Goal: Information Seeking & Learning: Learn about a topic

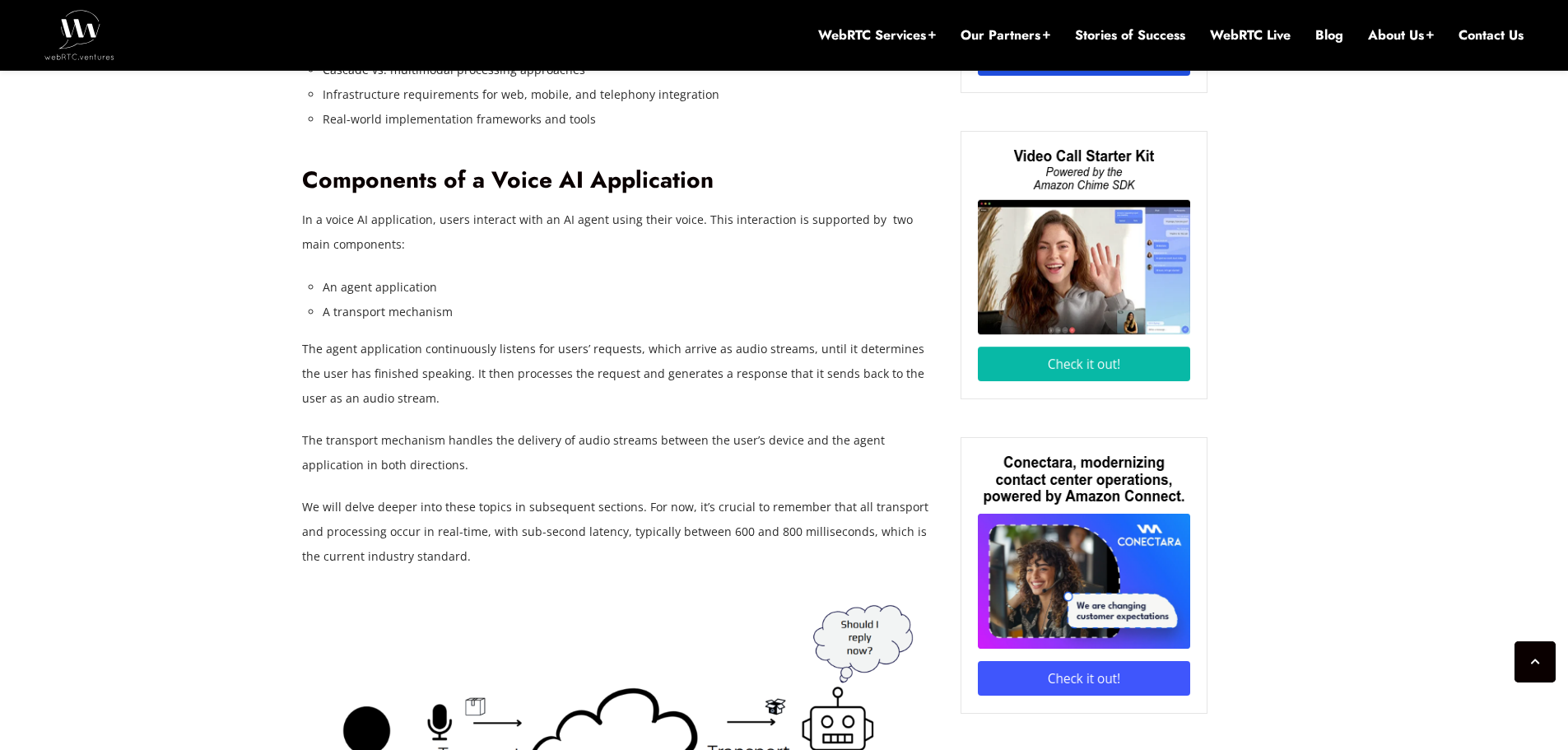
click at [322, 356] on p "The agent application continuously listens for users’ requests, which arrive as…" at bounding box center [619, 374] width 634 height 74
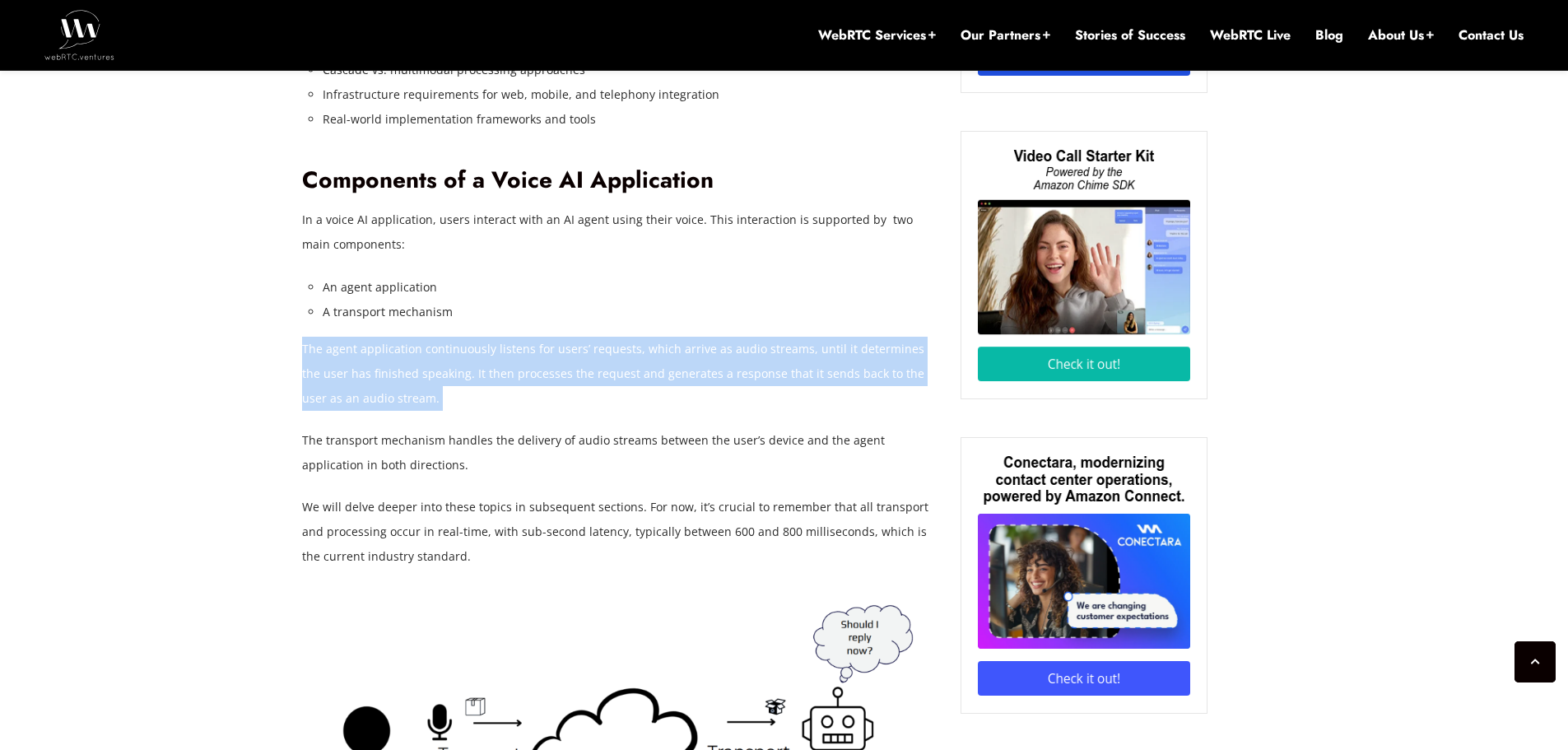
click at [322, 356] on p "The agent application continuously listens for users’ requests, which arrive as…" at bounding box center [619, 374] width 634 height 74
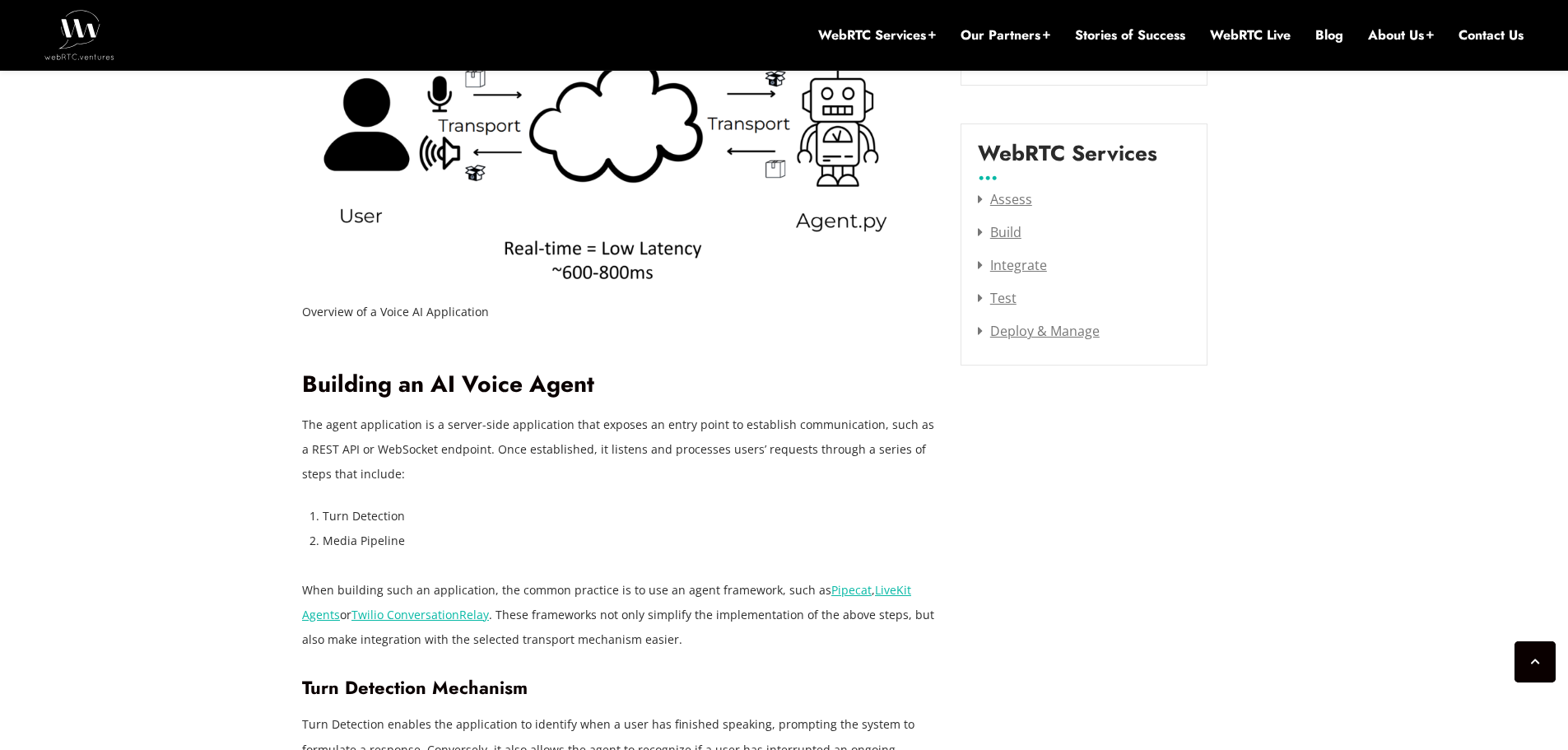
scroll to position [2304, 0]
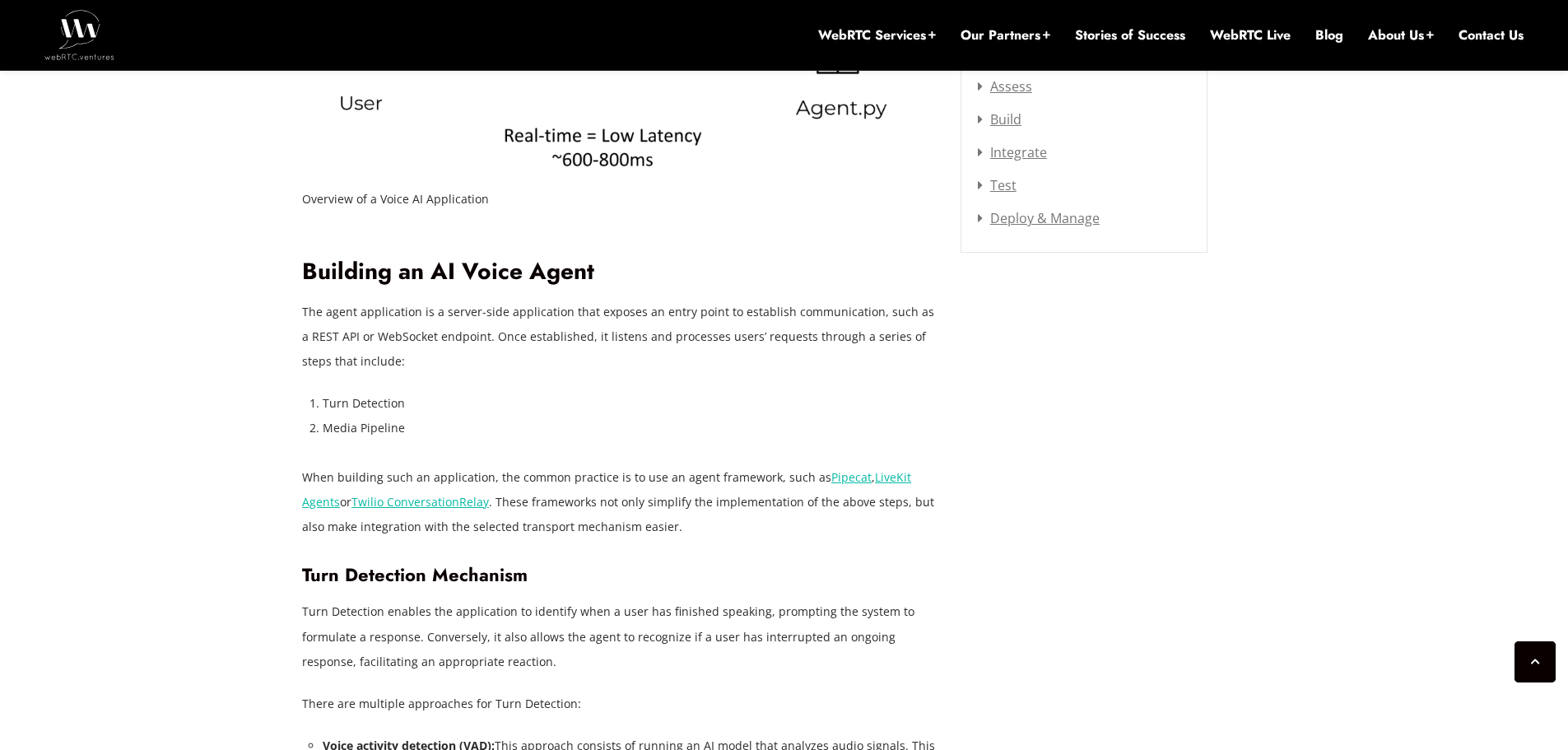
click at [319, 356] on p "The agent application is a server-side application that exposes an entry point …" at bounding box center [619, 337] width 634 height 74
click at [320, 356] on p "The agent application is a server-side application that exposes an entry point …" at bounding box center [619, 337] width 634 height 74
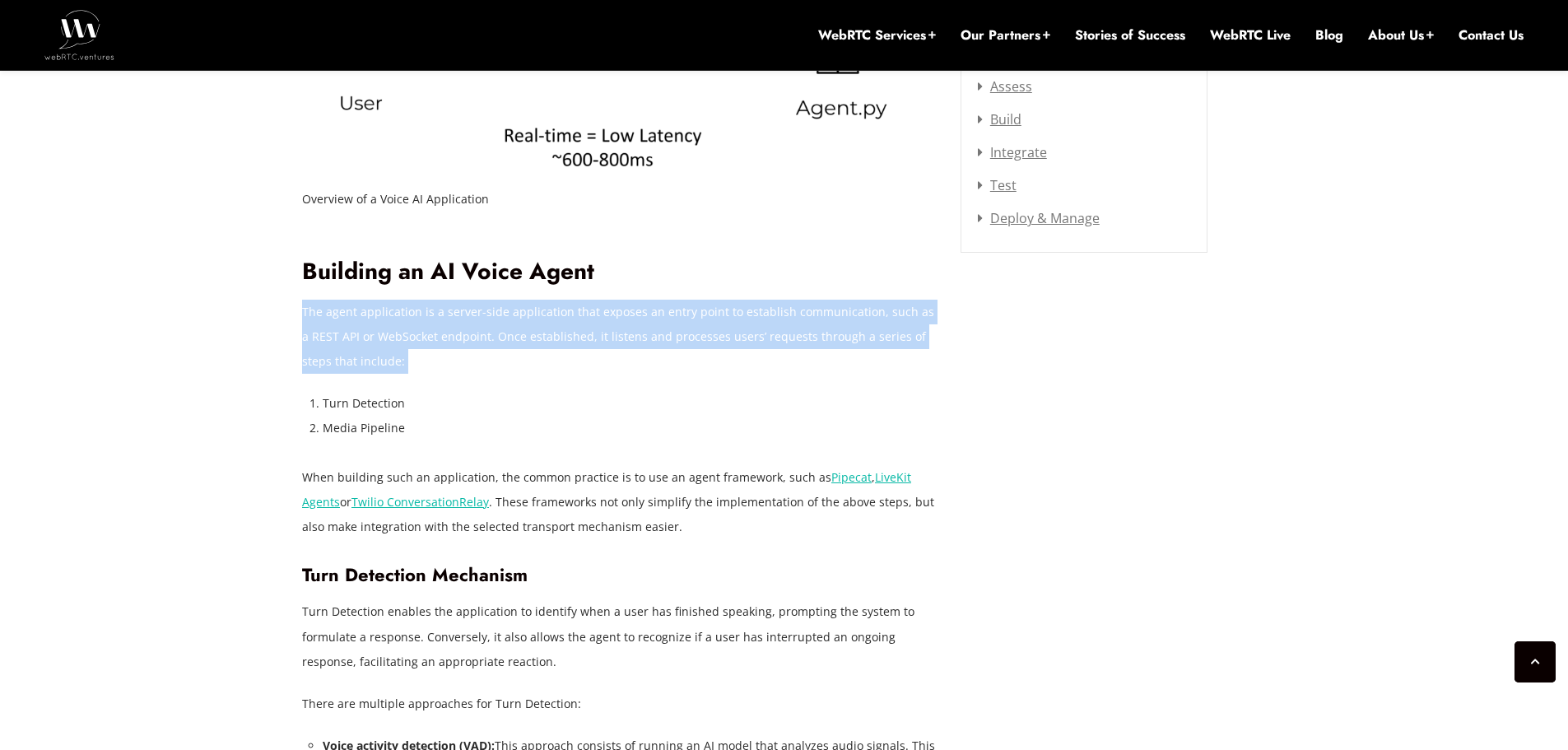
drag, startPoint x: 320, startPoint y: 356, endPoint x: 341, endPoint y: 453, distance: 99.2
click at [320, 360] on p "The agent application is a server-side application that exposes an entry point …" at bounding box center [619, 337] width 634 height 74
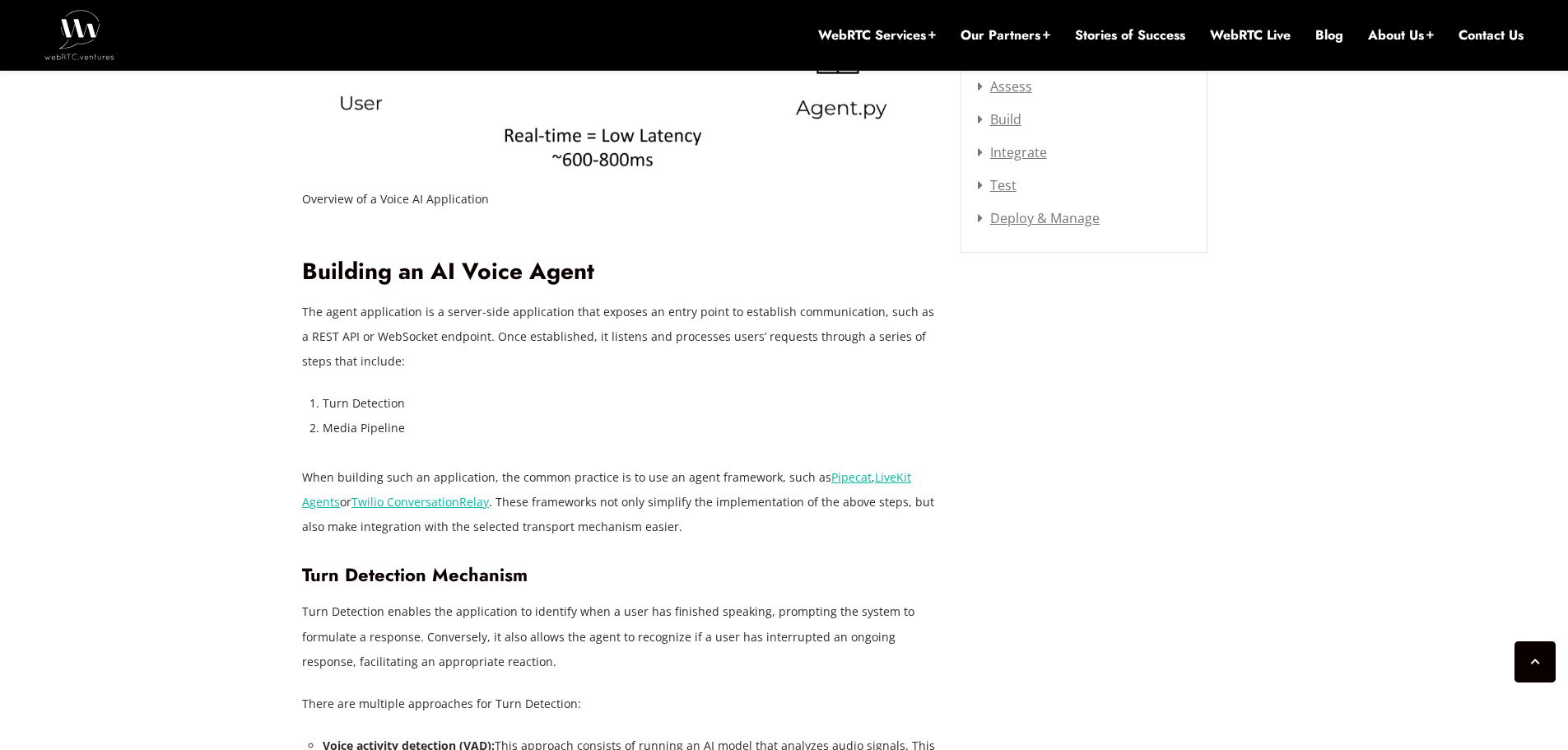
click at [404, 439] on li "Media Pipeline" at bounding box center [629, 428] width 613 height 25
click at [404, 441] on li "Media Pipeline" at bounding box center [629, 428] width 613 height 25
click at [634, 508] on p "When building such an application, the common practice is to use an agent frame…" at bounding box center [619, 503] width 634 height 74
click at [628, 511] on p "When building such an application, the common practice is to use an agent frame…" at bounding box center [619, 503] width 634 height 74
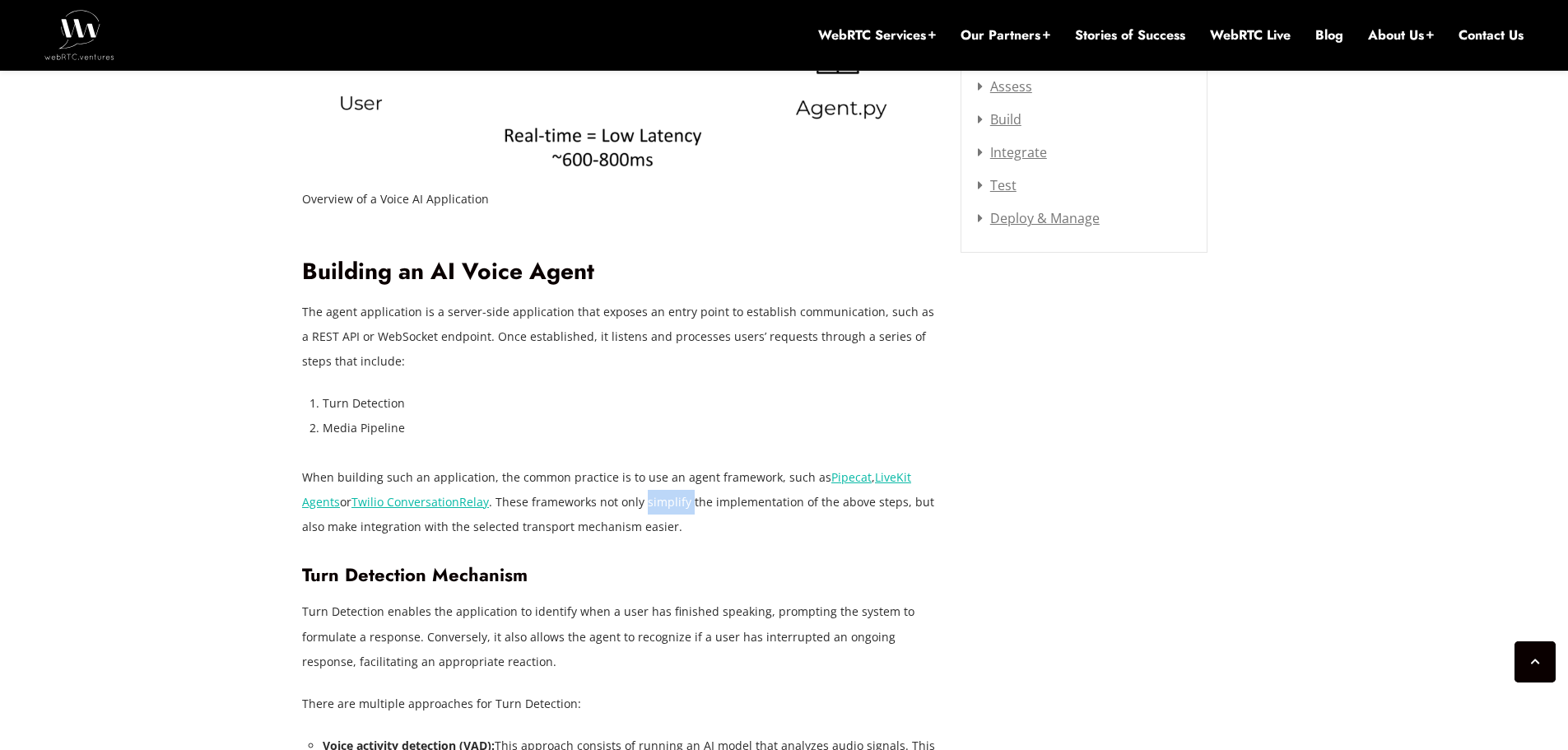
click at [628, 511] on p "When building such an application, the common practice is to use an agent frame…" at bounding box center [619, 503] width 634 height 74
click at [604, 435] on li "Media Pipeline" at bounding box center [629, 428] width 613 height 25
click at [603, 435] on li "Media Pipeline" at bounding box center [629, 428] width 613 height 25
click at [582, 482] on p "When building such an application, the common practice is to use an agent frame…" at bounding box center [619, 503] width 634 height 74
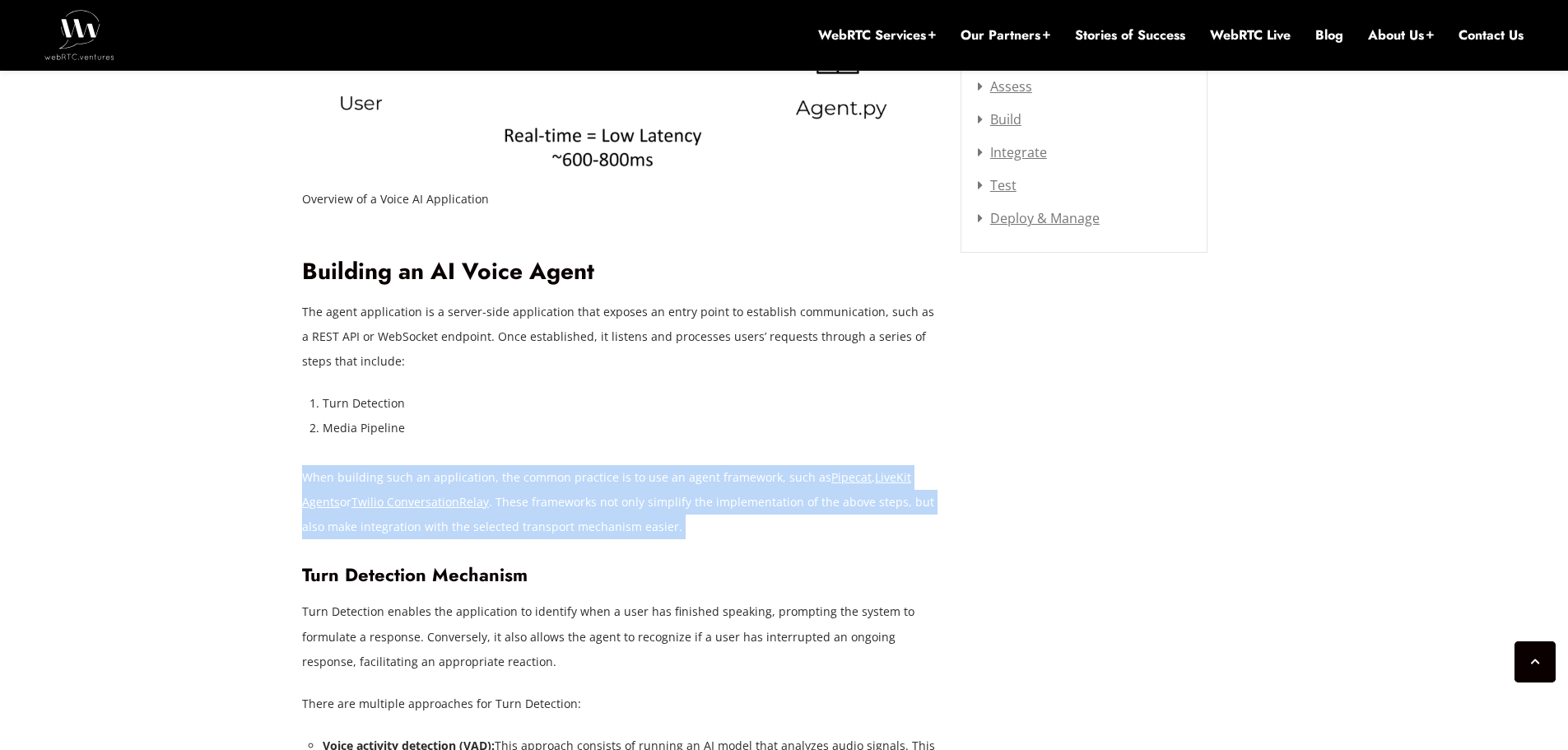
click at [582, 482] on p "When building such an application, the common practice is to use an agent frame…" at bounding box center [619, 503] width 634 height 74
click at [577, 506] on p "When building such an application, the common practice is to use an agent frame…" at bounding box center [619, 503] width 634 height 74
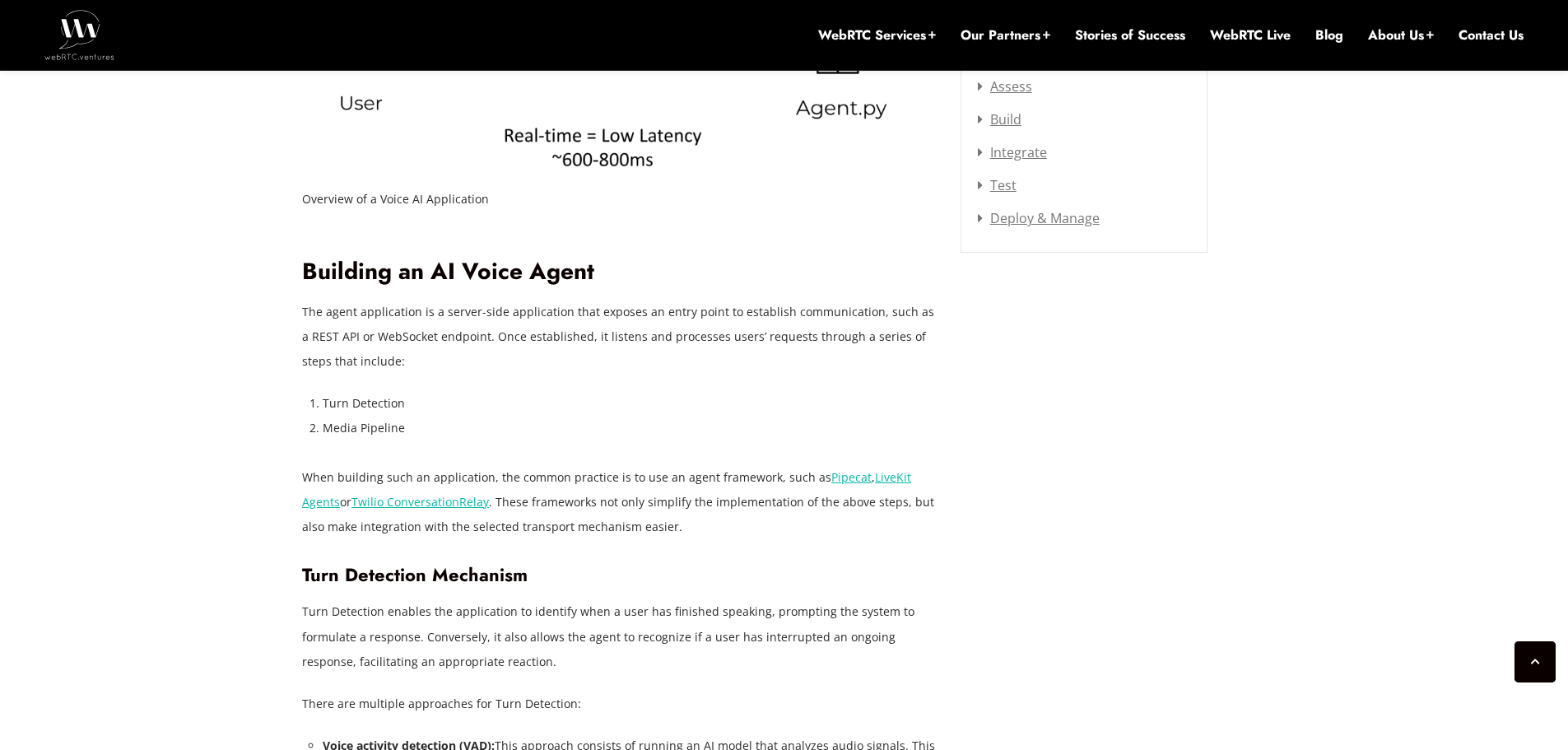
click at [583, 478] on p "When building such an application, the common practice is to use an agent frame…" at bounding box center [619, 503] width 634 height 74
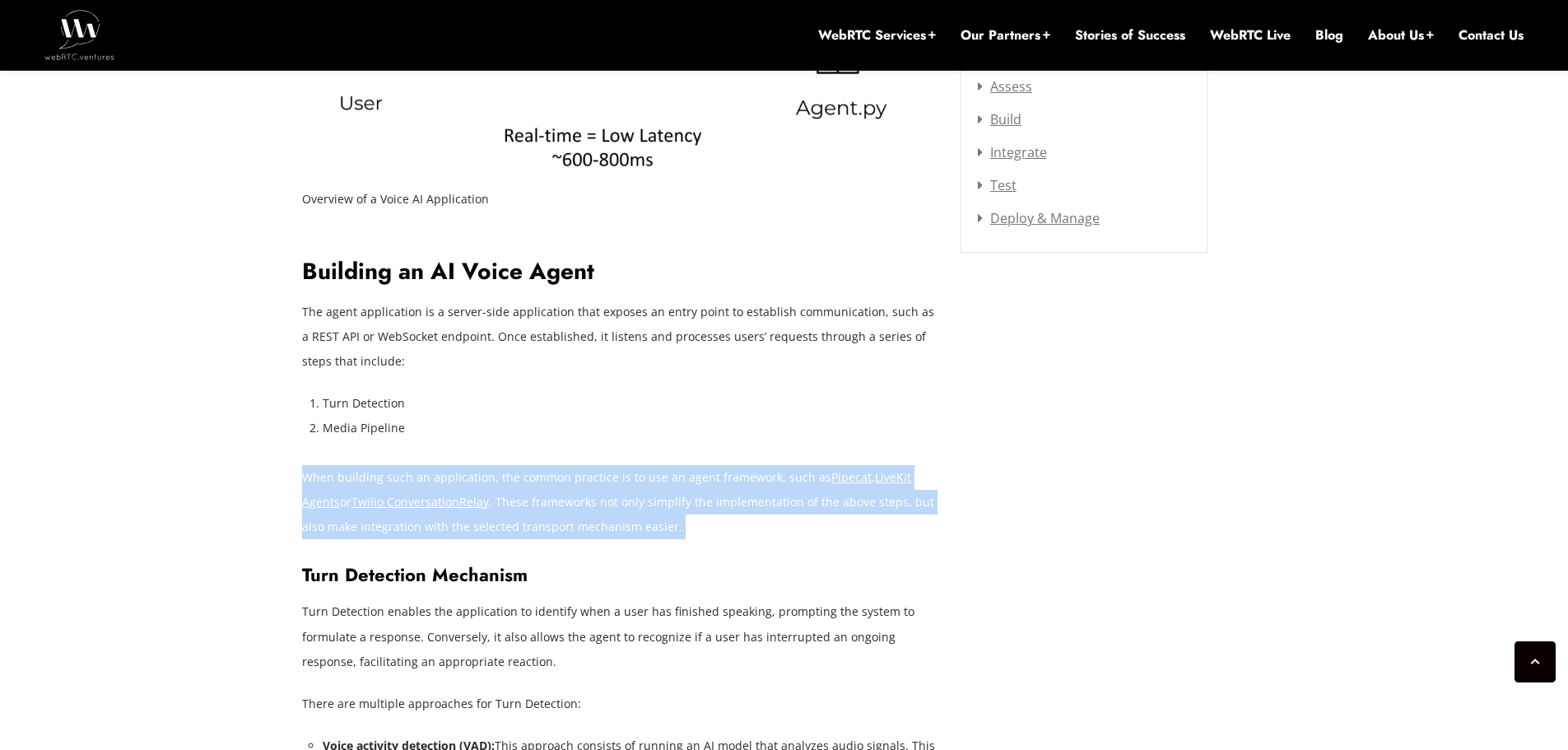
click at [582, 480] on p "When building such an application, the common practice is to use an agent frame…" at bounding box center [619, 503] width 634 height 74
click at [551, 531] on p "When building such an application, the common practice is to use an agent frame…" at bounding box center [619, 503] width 634 height 74
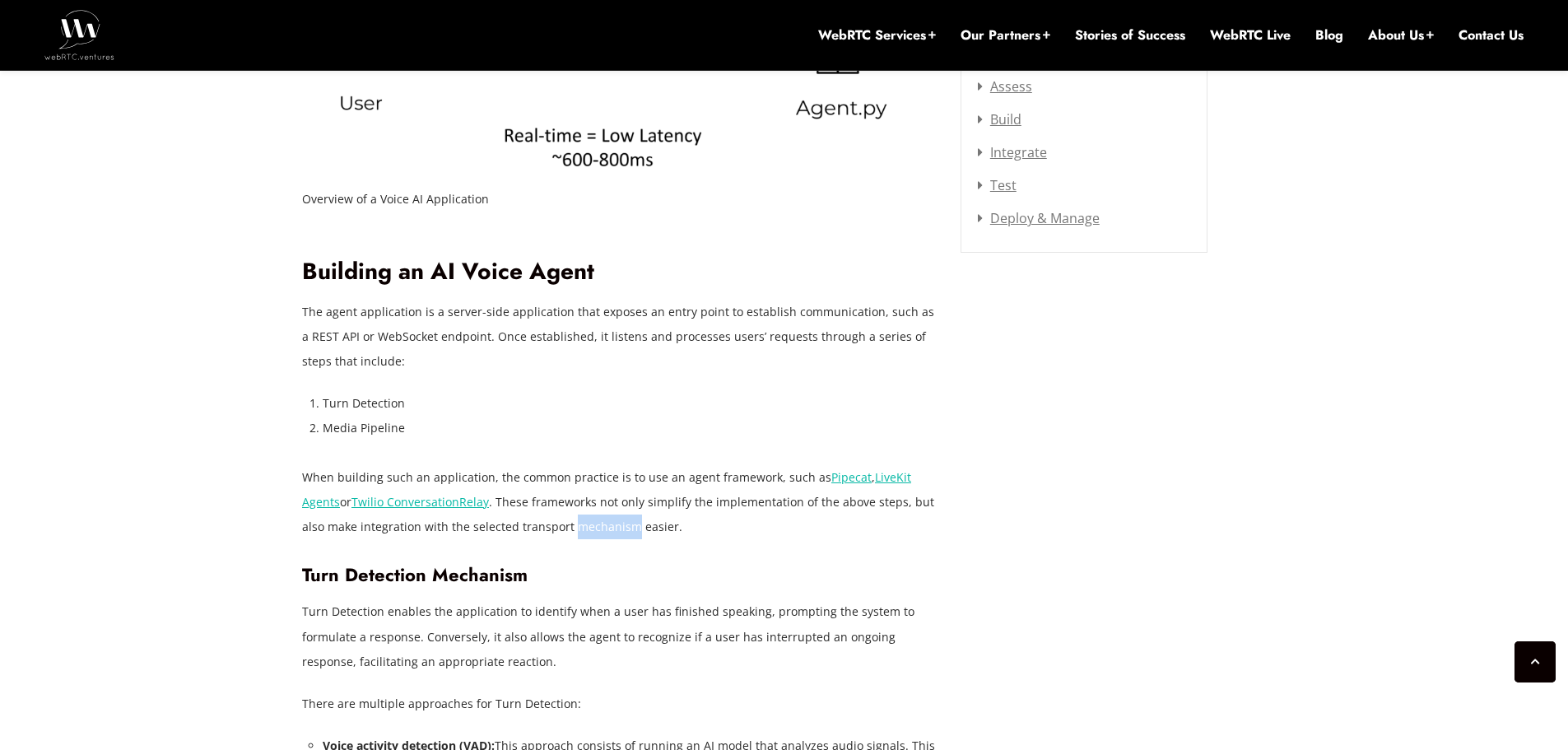
click at [552, 531] on p "When building such an application, the common practice is to use an agent frame…" at bounding box center [619, 503] width 634 height 74
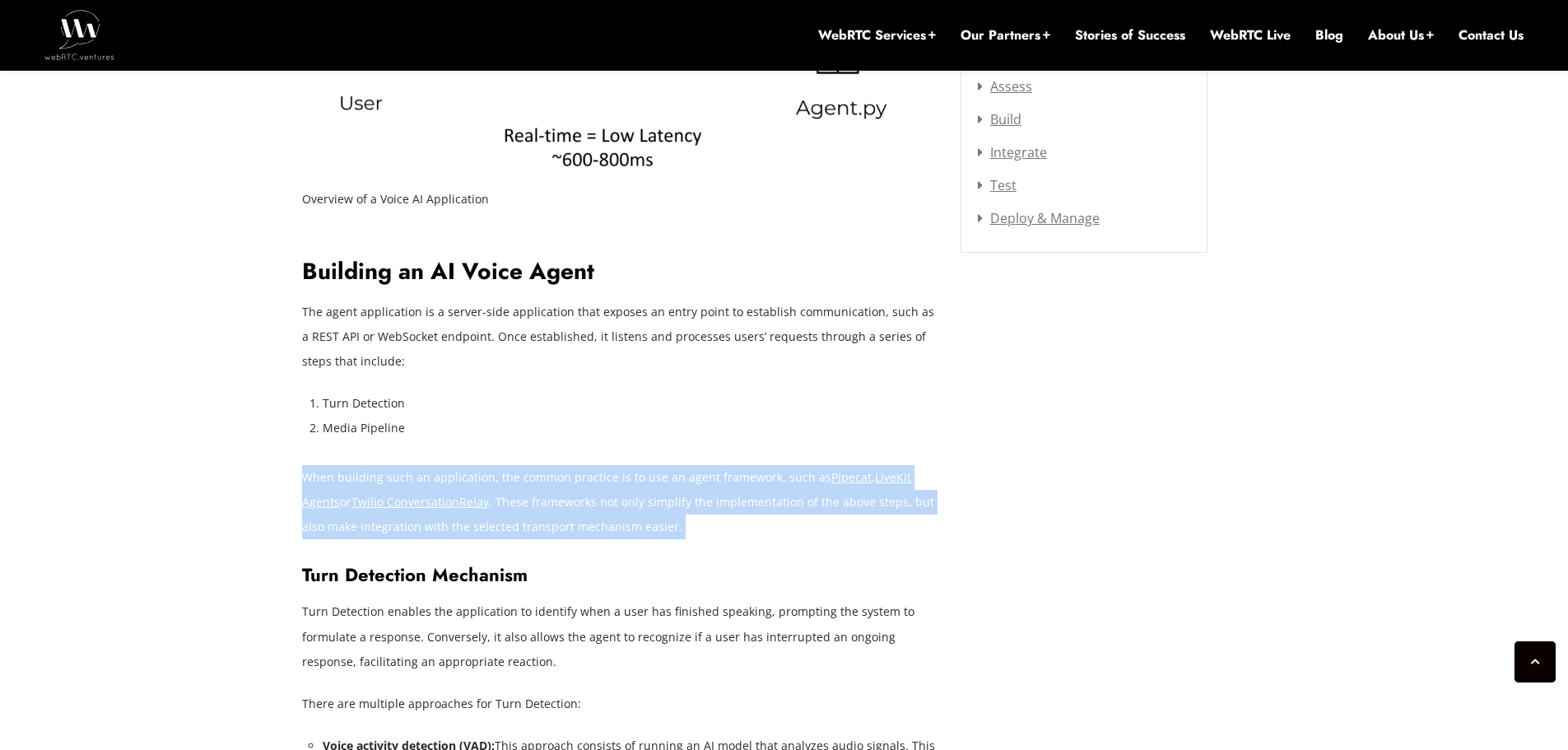
click at [552, 531] on p "When building such an application, the common practice is to use an agent frame…" at bounding box center [619, 503] width 634 height 74
click at [594, 480] on p "When building such an application, the common practice is to use an agent frame…" at bounding box center [619, 503] width 634 height 74
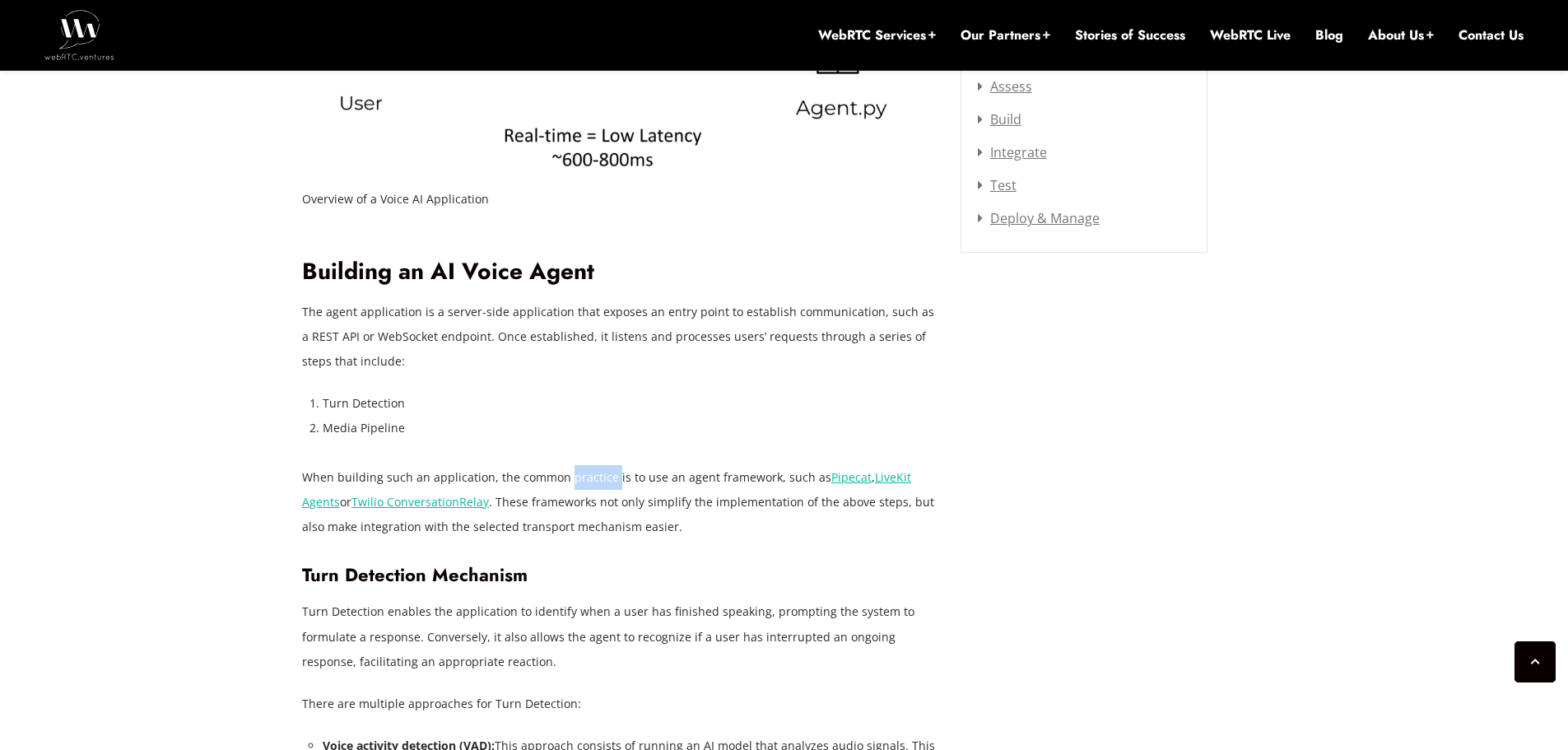
click at [594, 480] on p "When building such an application, the common practice is to use an agent frame…" at bounding box center [619, 503] width 634 height 74
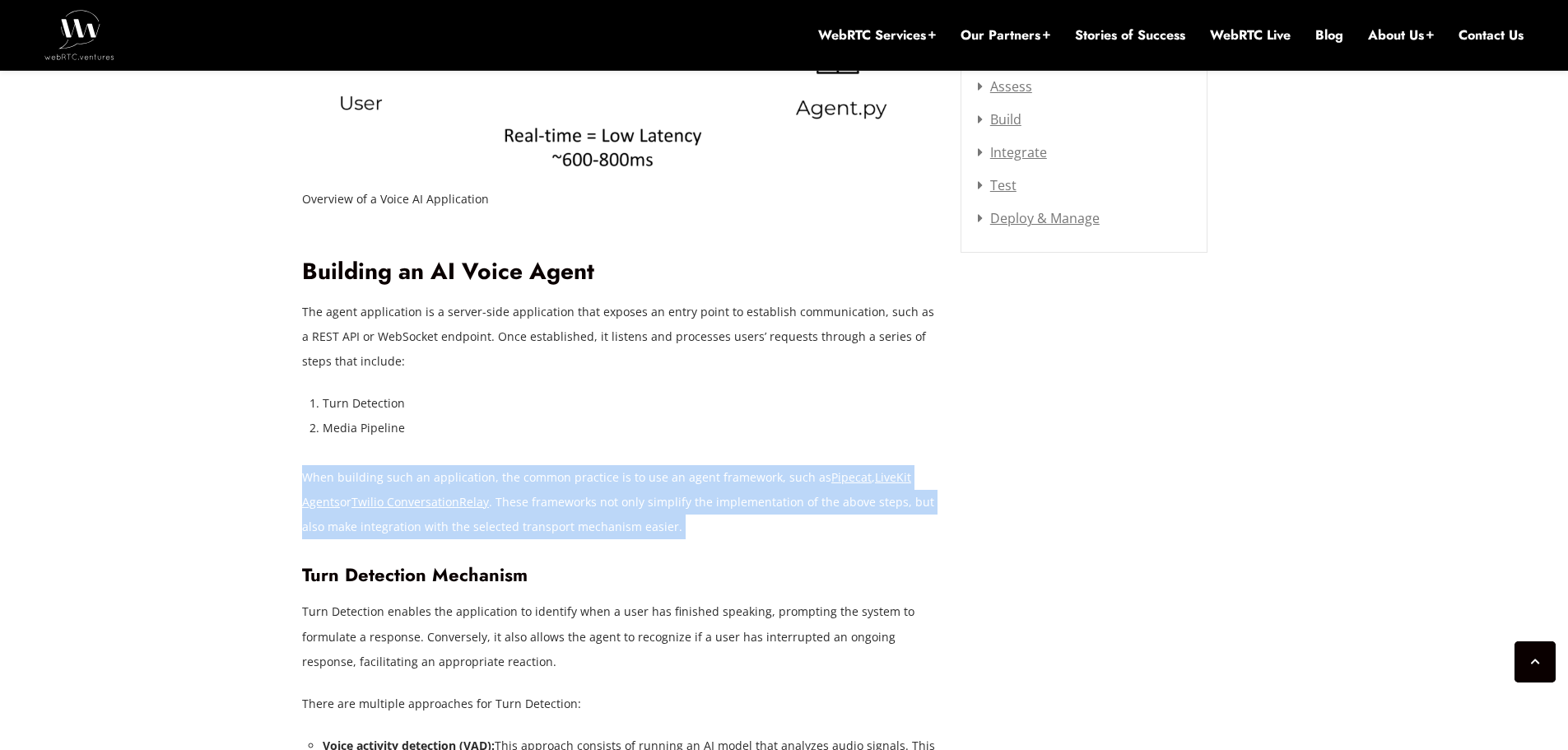
drag, startPoint x: 594, startPoint y: 480, endPoint x: 568, endPoint y: 504, distance: 35.4
click at [593, 480] on p "When building such an application, the common practice is to use an agent frame…" at bounding box center [619, 503] width 634 height 74
click at [581, 497] on p "When building such an application, the common practice is to use an agent frame…" at bounding box center [619, 503] width 634 height 74
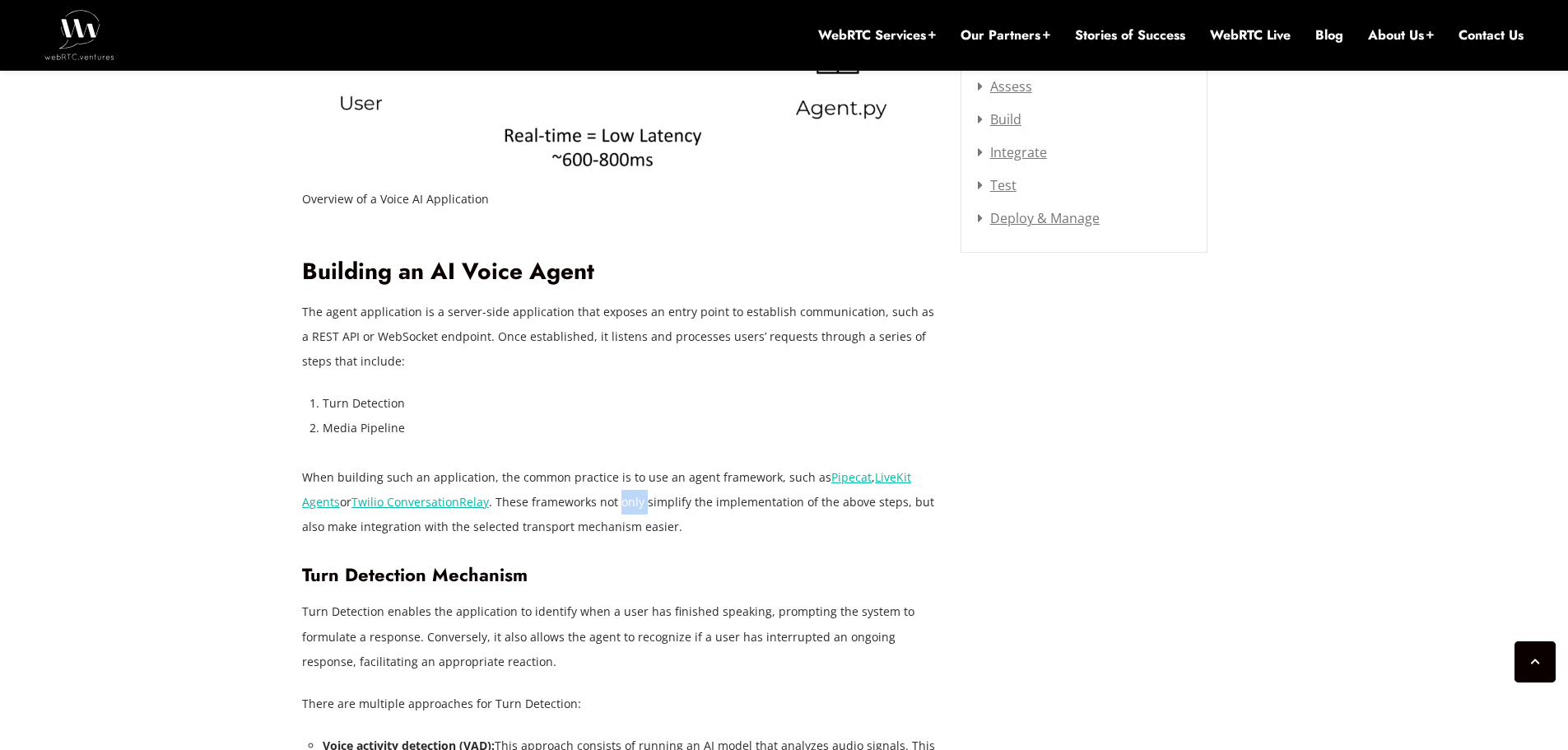
click at [581, 497] on p "When building such an application, the common practice is to use an agent frame…" at bounding box center [619, 503] width 634 height 74
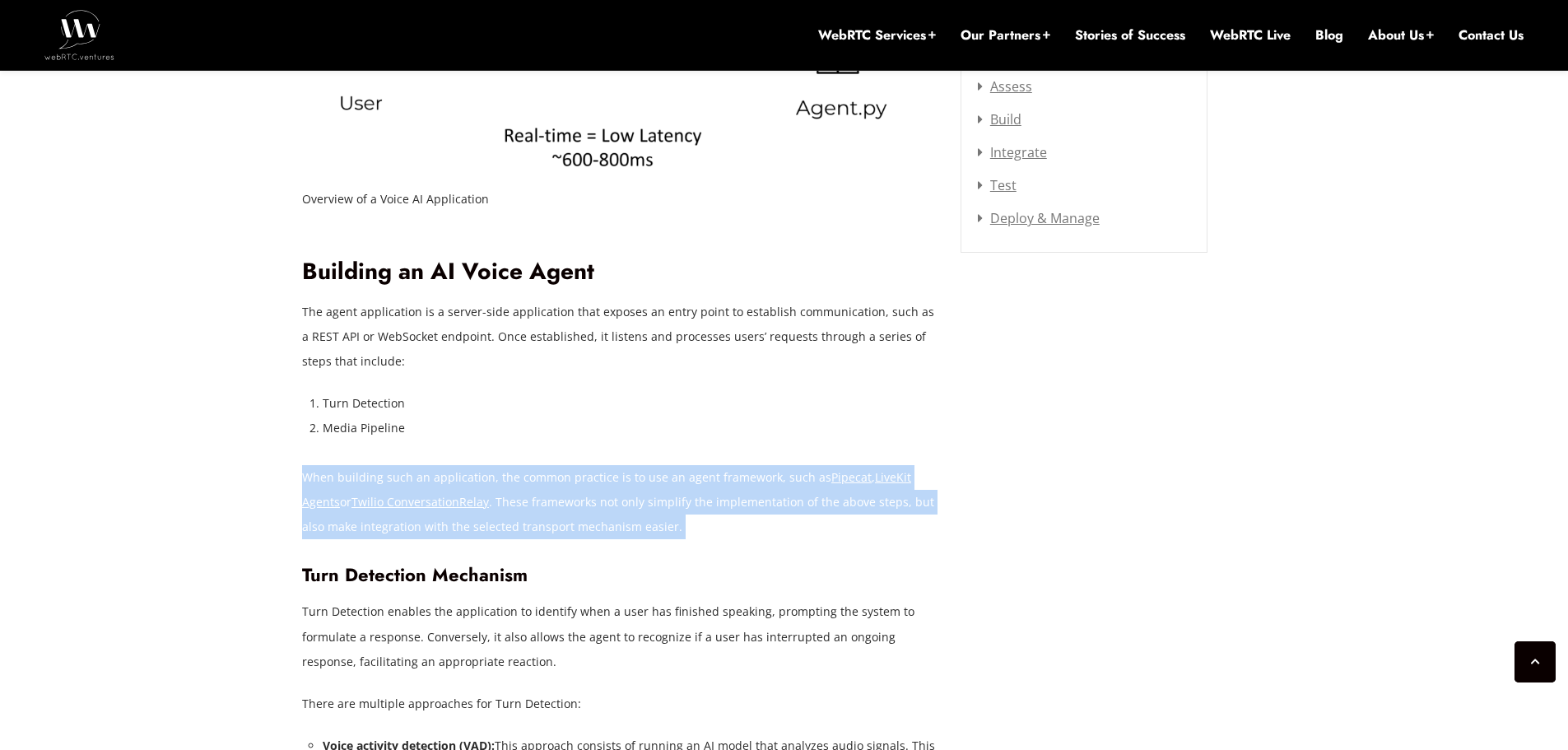
click at [581, 497] on p "When building such an application, the common practice is to use an agent frame…" at bounding box center [619, 503] width 634 height 74
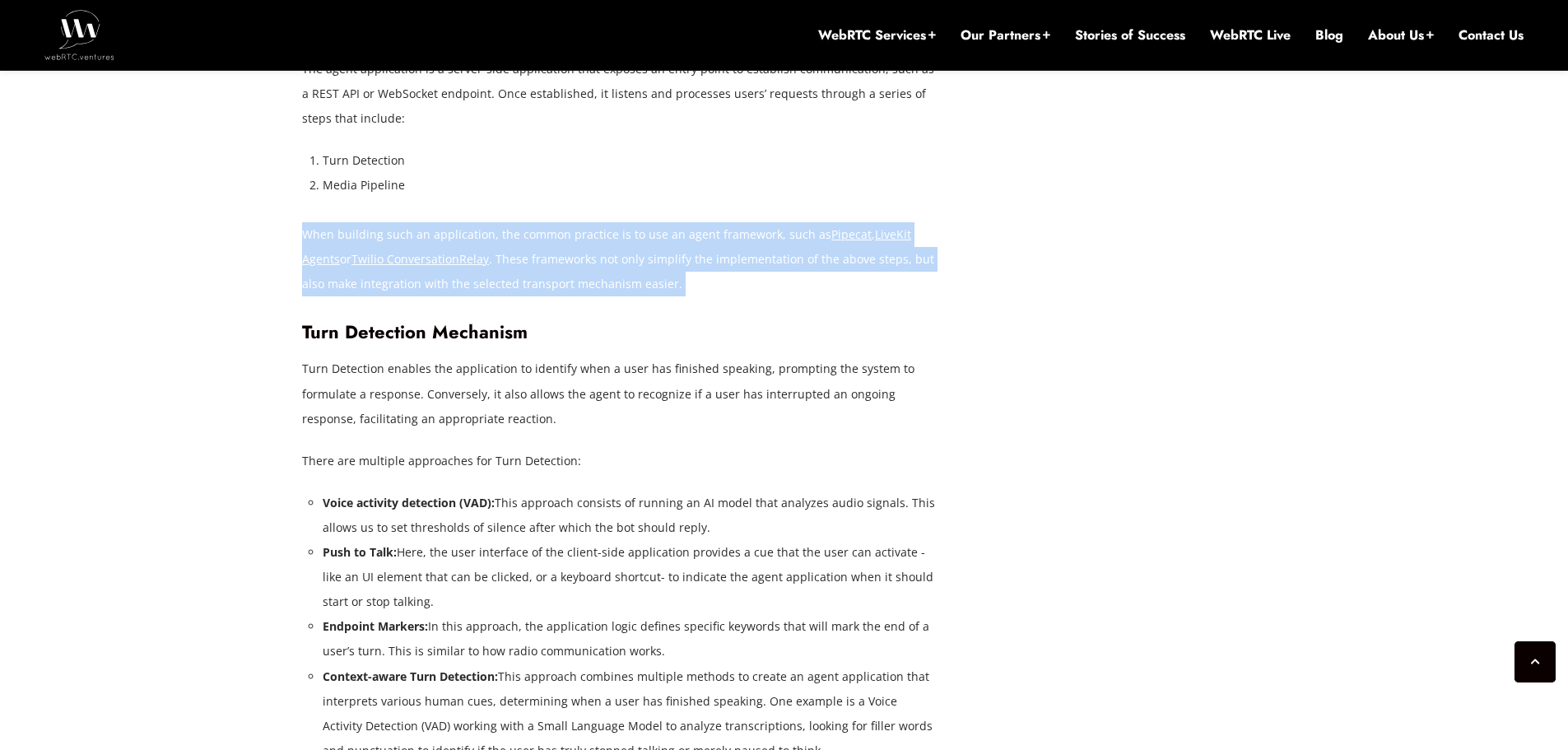
scroll to position [2552, 0]
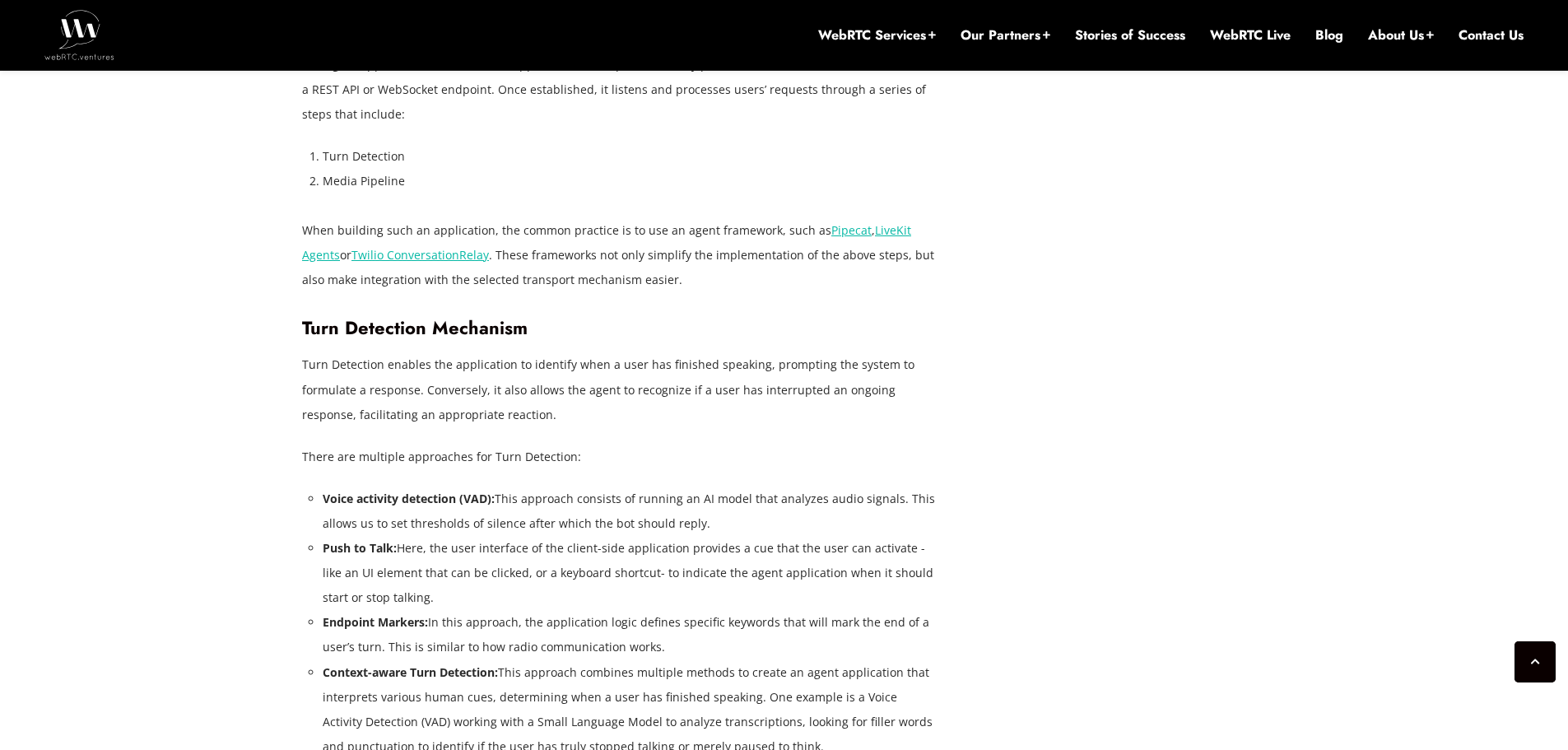
click at [426, 384] on p "Turn Detection enables the application to identify when a user has finished spe…" at bounding box center [619, 389] width 634 height 74
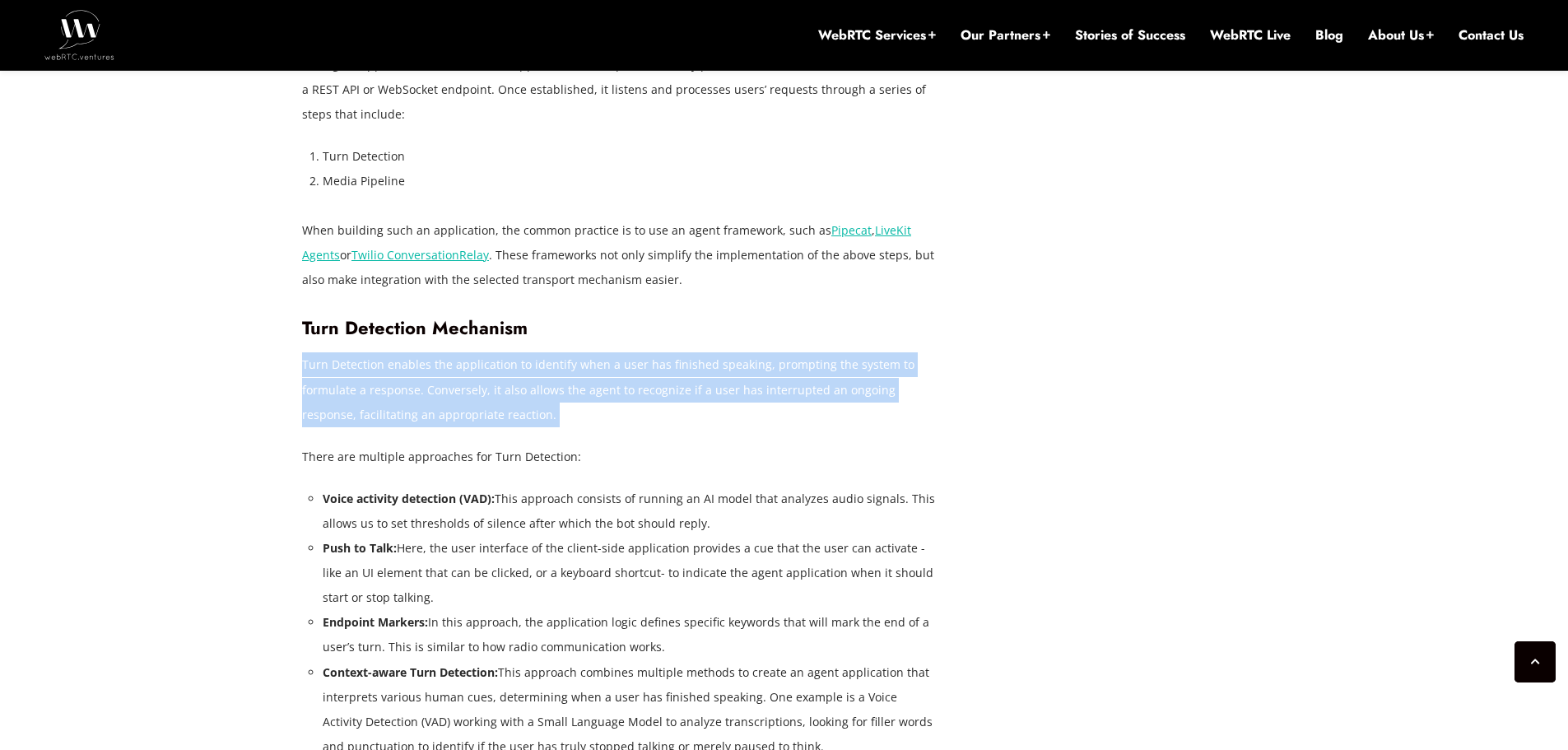
click at [426, 384] on p "Turn Detection enables the application to identify when a user has finished spe…" at bounding box center [619, 389] width 634 height 74
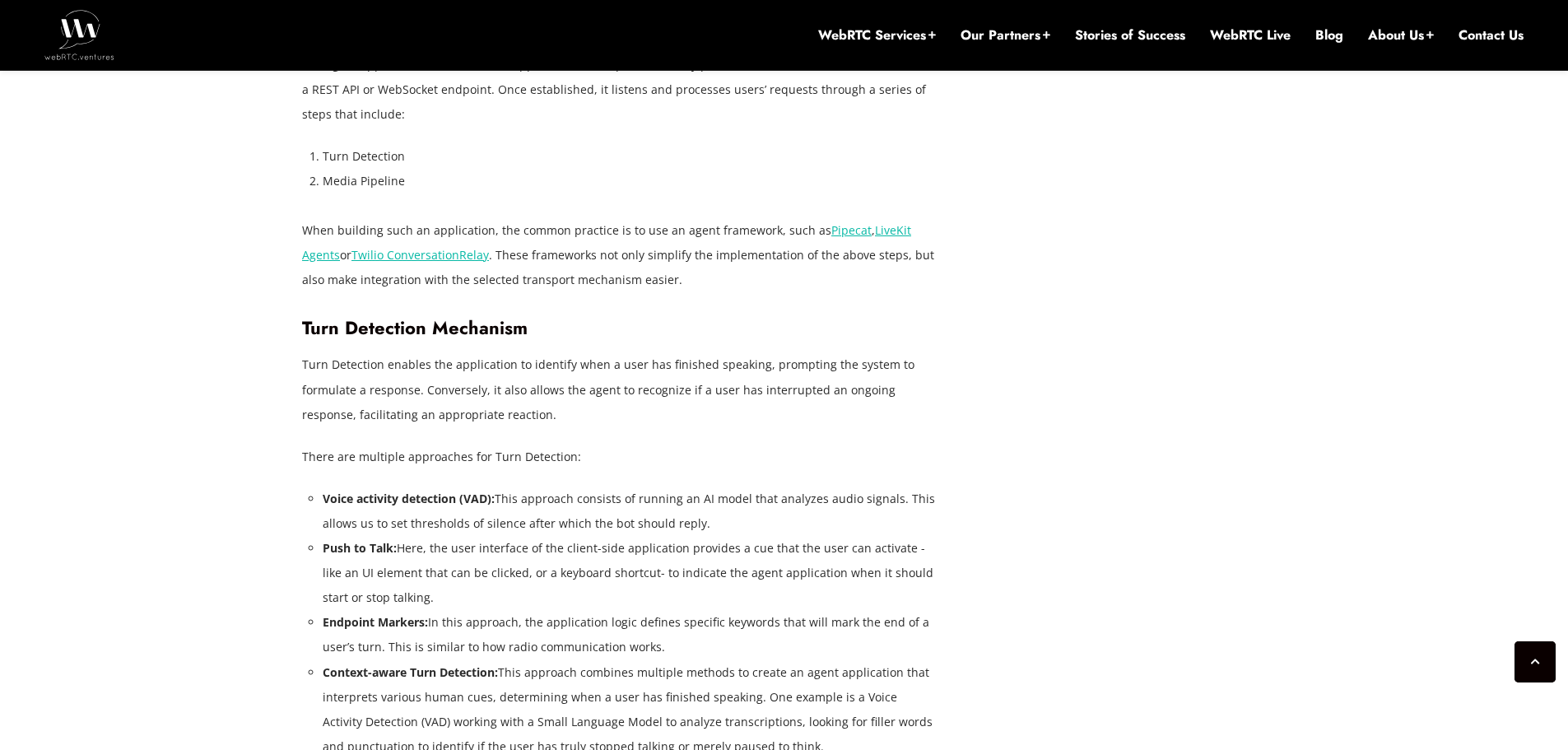
click at [413, 397] on p "Turn Detection enables the application to identify when a user has finished spe…" at bounding box center [619, 389] width 634 height 74
click at [412, 397] on p "Turn Detection enables the application to identify when a user has finished spe…" at bounding box center [619, 389] width 634 height 74
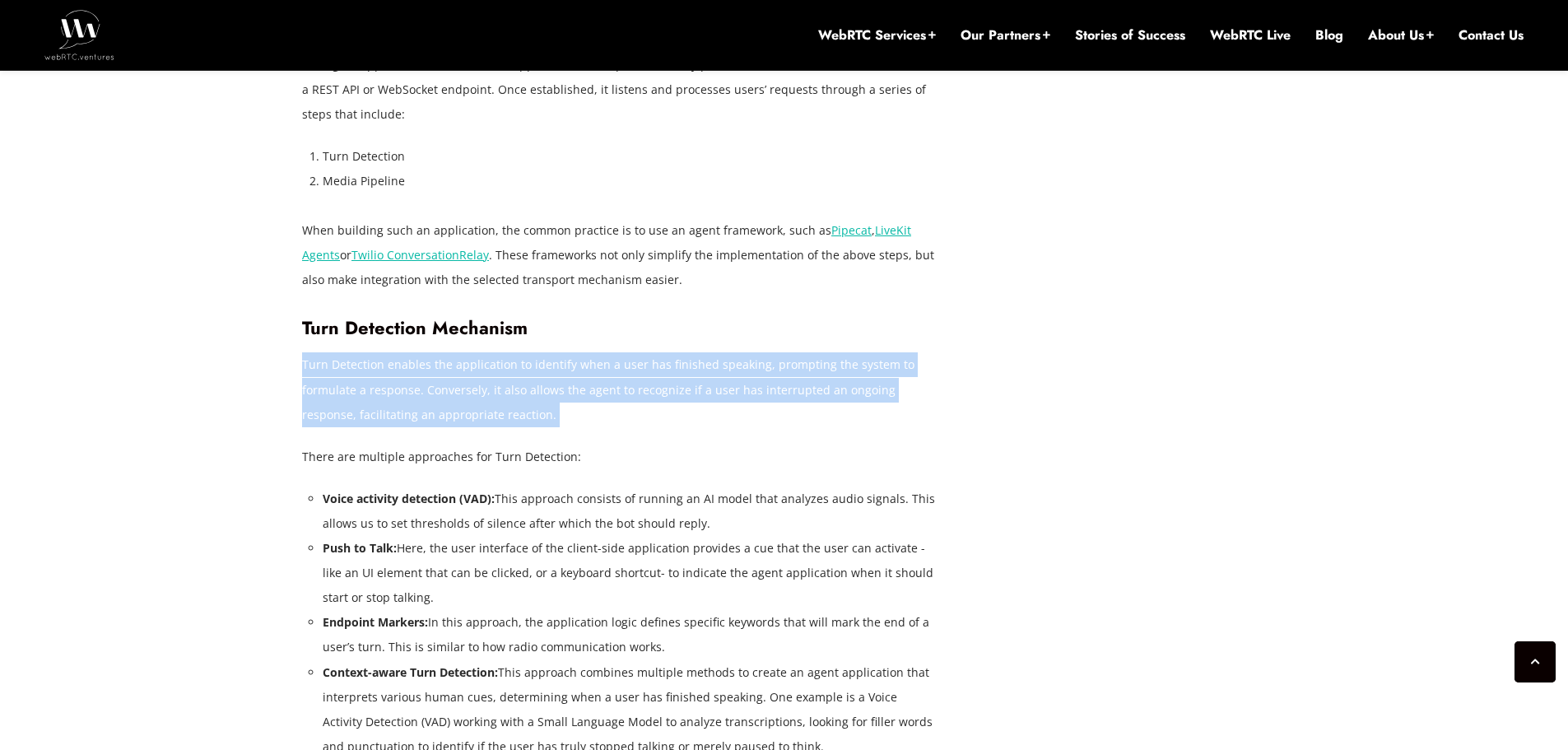
click at [415, 398] on p "Turn Detection enables the application to identify when a user has finished spe…" at bounding box center [619, 389] width 634 height 74
drag, startPoint x: 415, startPoint y: 398, endPoint x: 435, endPoint y: 387, distance: 22.8
click at [417, 398] on p "Turn Detection enables the application to identify when a user has finished spe…" at bounding box center [619, 389] width 634 height 74
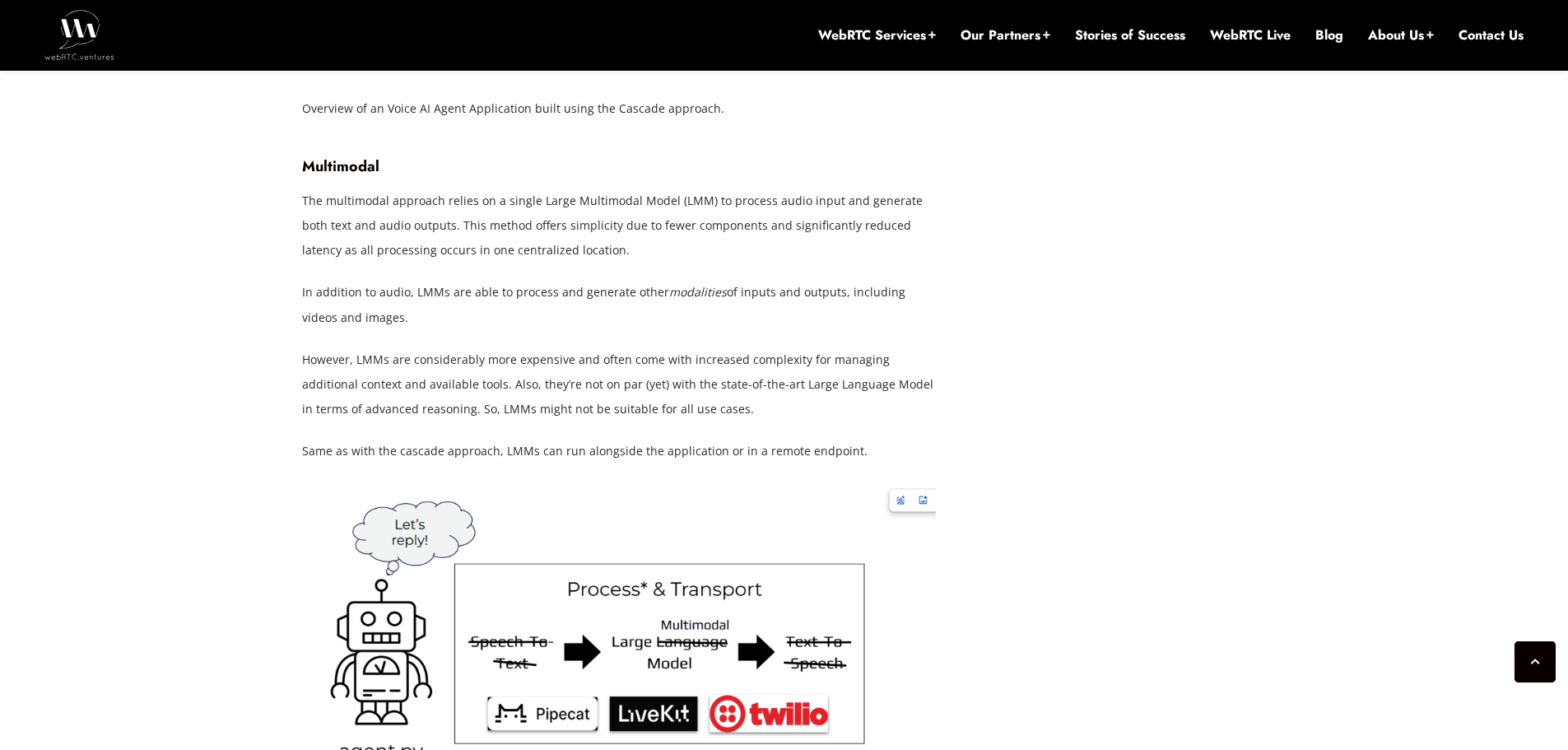
scroll to position [4033, 0]
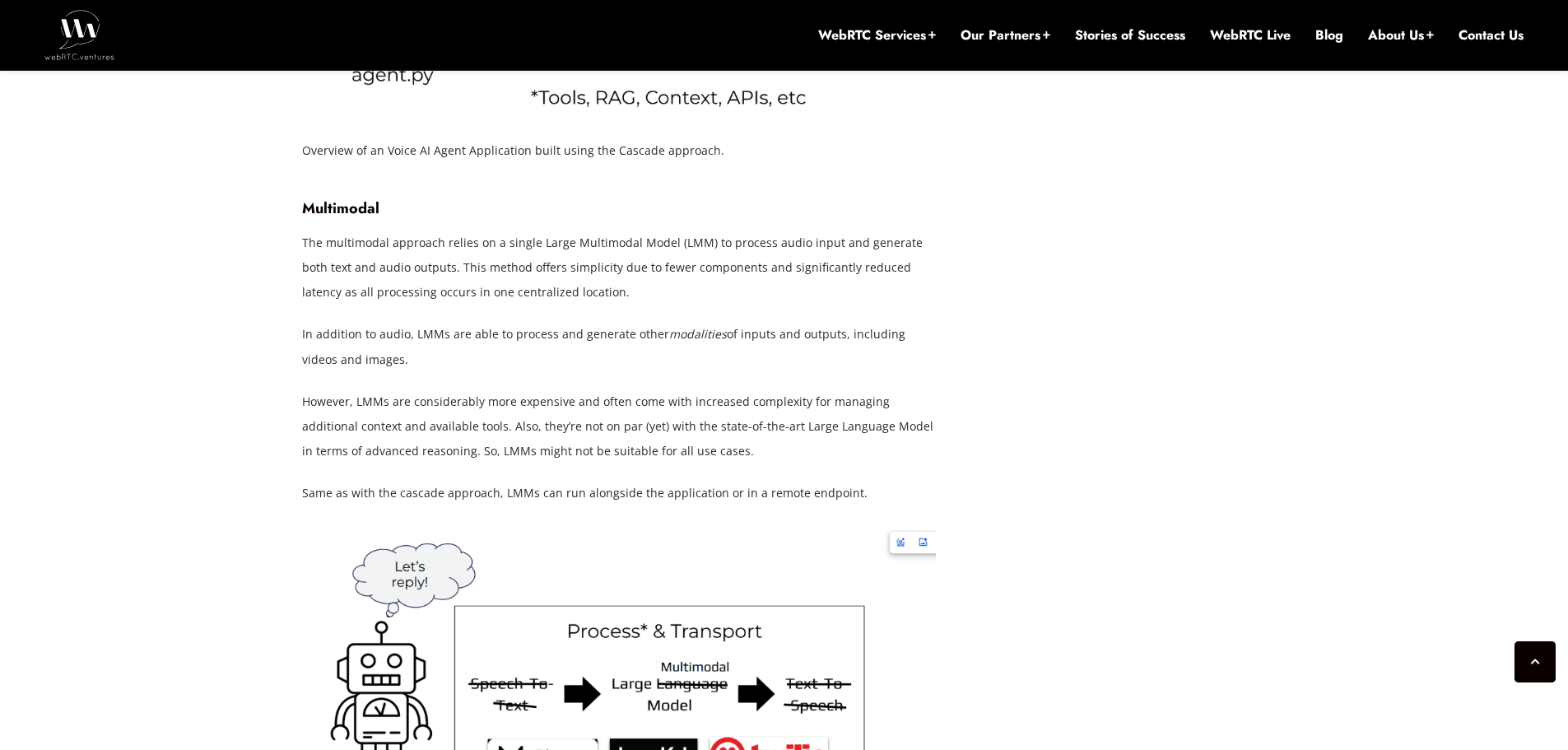
click at [392, 269] on p "The multimodal approach relies on a single Large Multimodal Model (LMM) to proc…" at bounding box center [619, 267] width 634 height 74
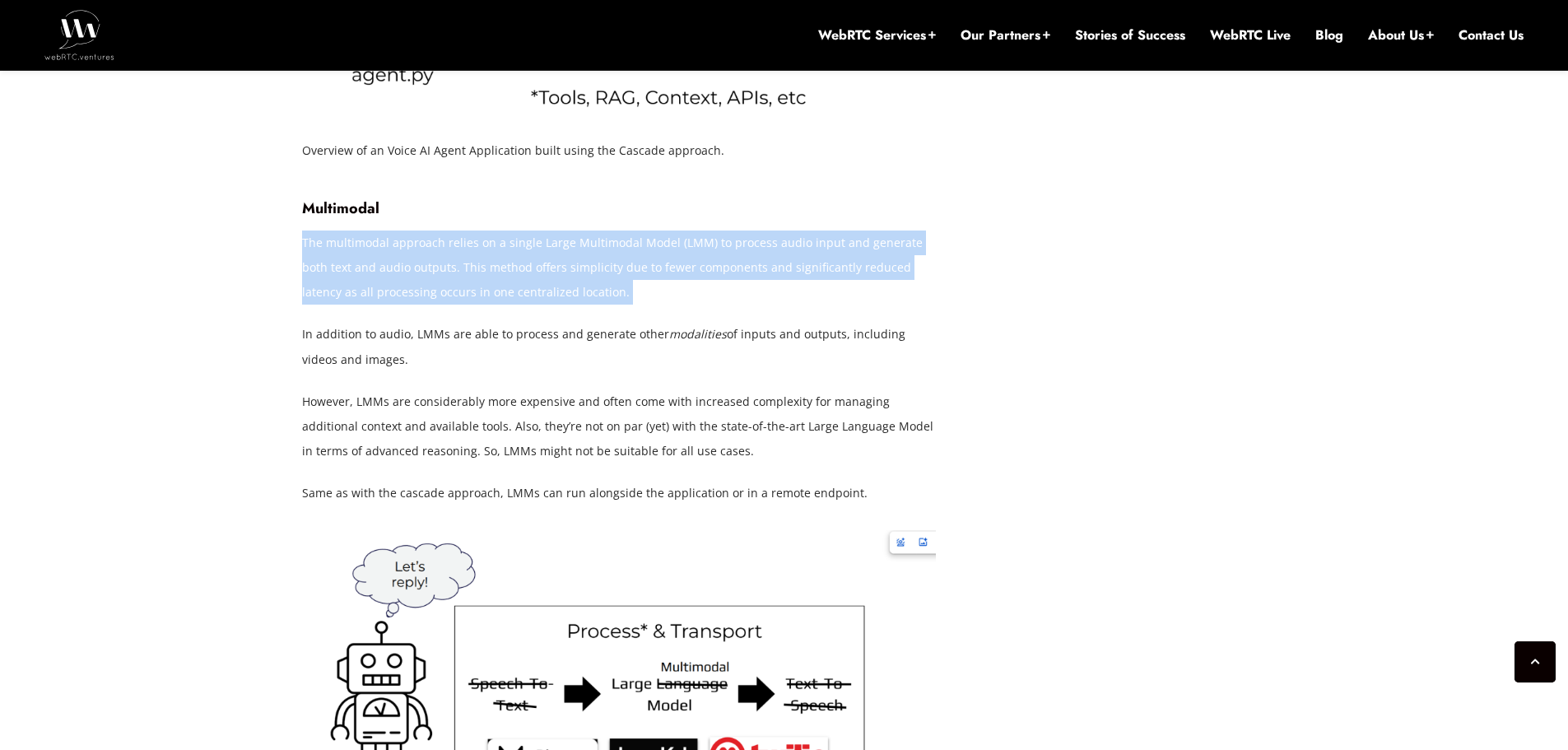
click at [392, 269] on p "The multimodal approach relies on a single Large Multimodal Model (LMM) to proc…" at bounding box center [619, 267] width 634 height 74
click at [723, 274] on p "The multimodal approach relies on a single Large Multimodal Model (LMM) to proc…" at bounding box center [619, 267] width 634 height 74
drag, startPoint x: 731, startPoint y: 255, endPoint x: 743, endPoint y: 295, distance: 41.8
click at [743, 294] on p "The multimodal approach relies on a single Large Multimodal Model (LMM) to proc…" at bounding box center [619, 267] width 634 height 74
click at [743, 295] on p "The multimodal approach relies on a single Large Multimodal Model (LMM) to proc…" at bounding box center [619, 267] width 634 height 74
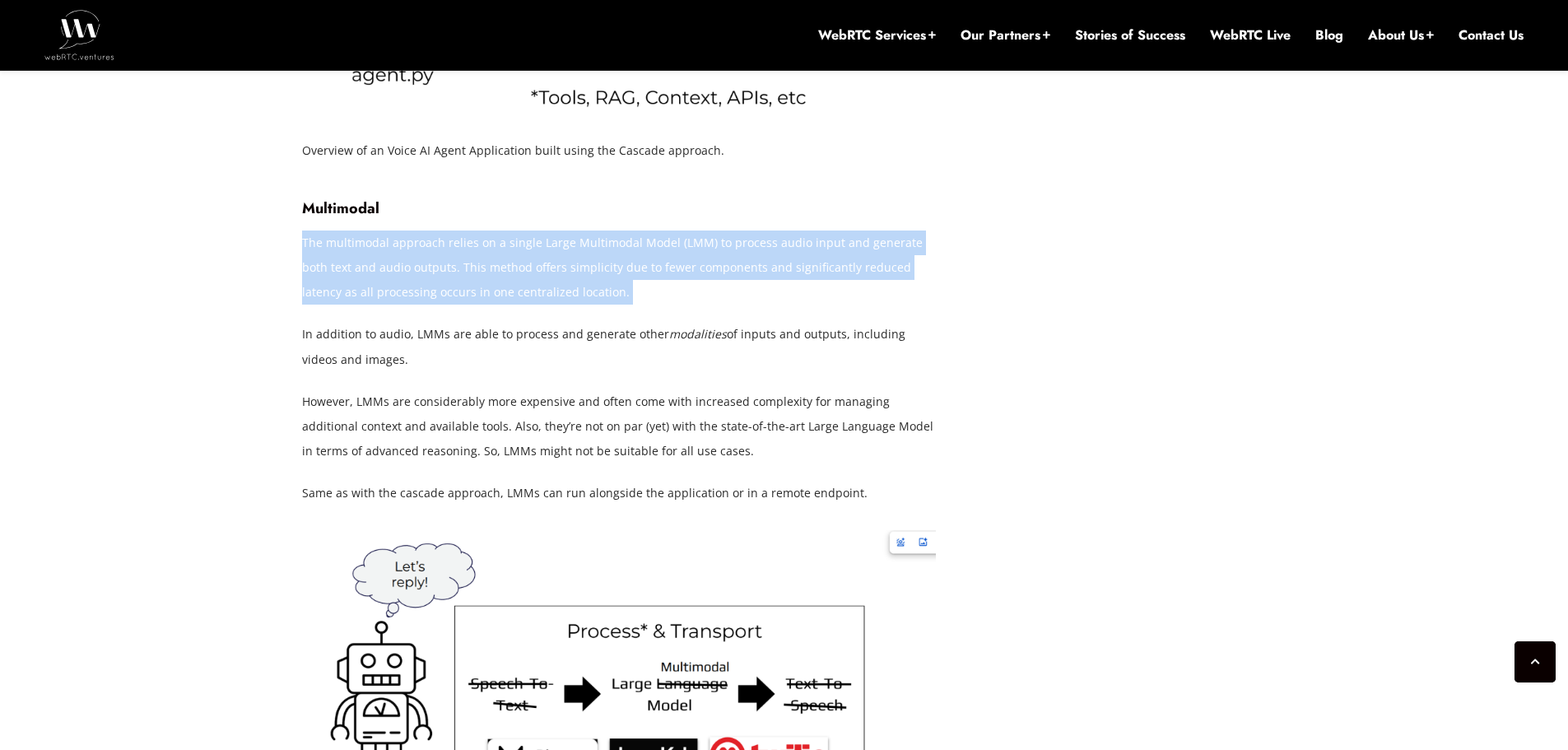
drag, startPoint x: 616, startPoint y: 304, endPoint x: 616, endPoint y: 313, distance: 9.0
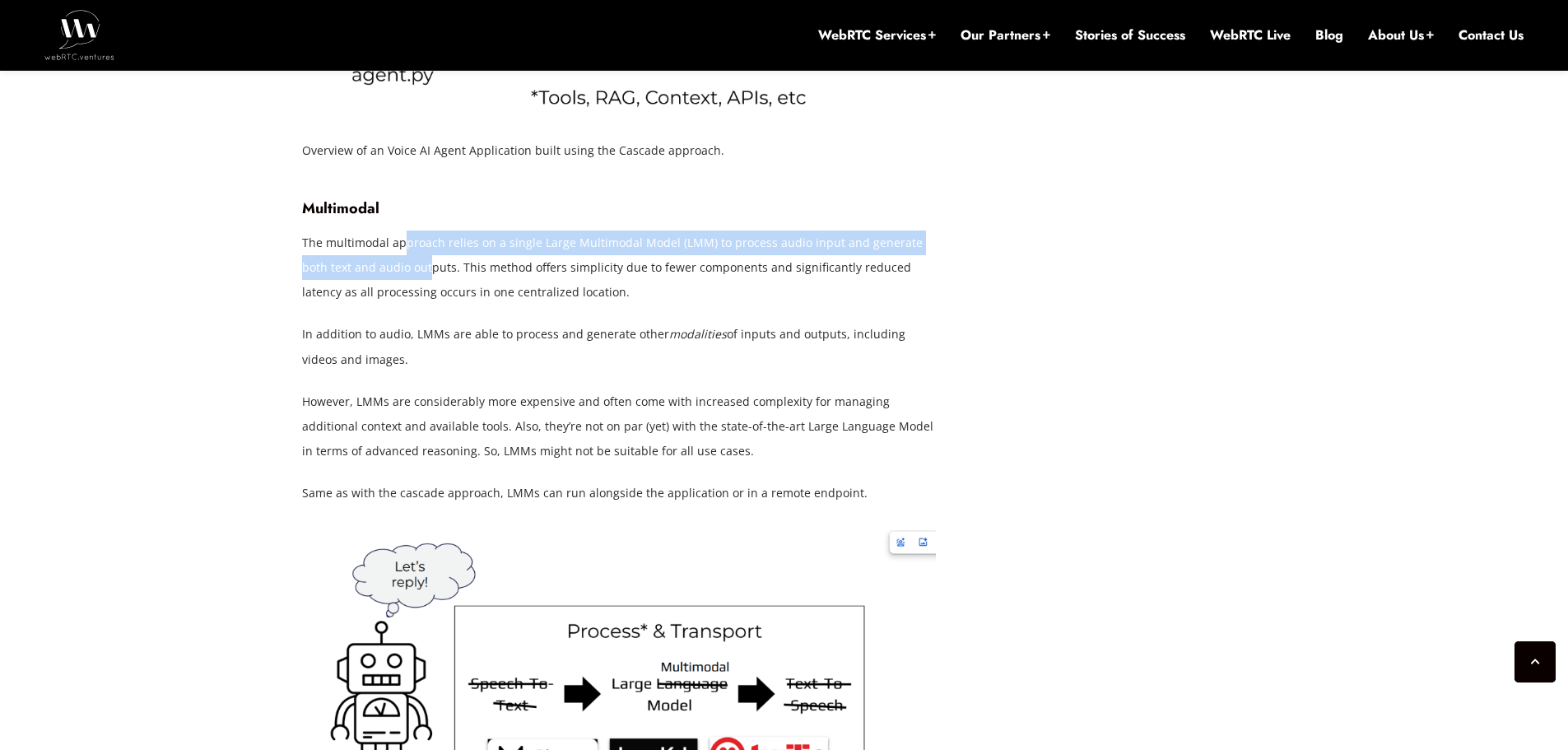
drag, startPoint x: 403, startPoint y: 255, endPoint x: 411, endPoint y: 287, distance: 33.0
click at [411, 282] on p "The multimodal approach relies on a single Large Multimodal Model (LMM) to proc…" at bounding box center [619, 267] width 634 height 74
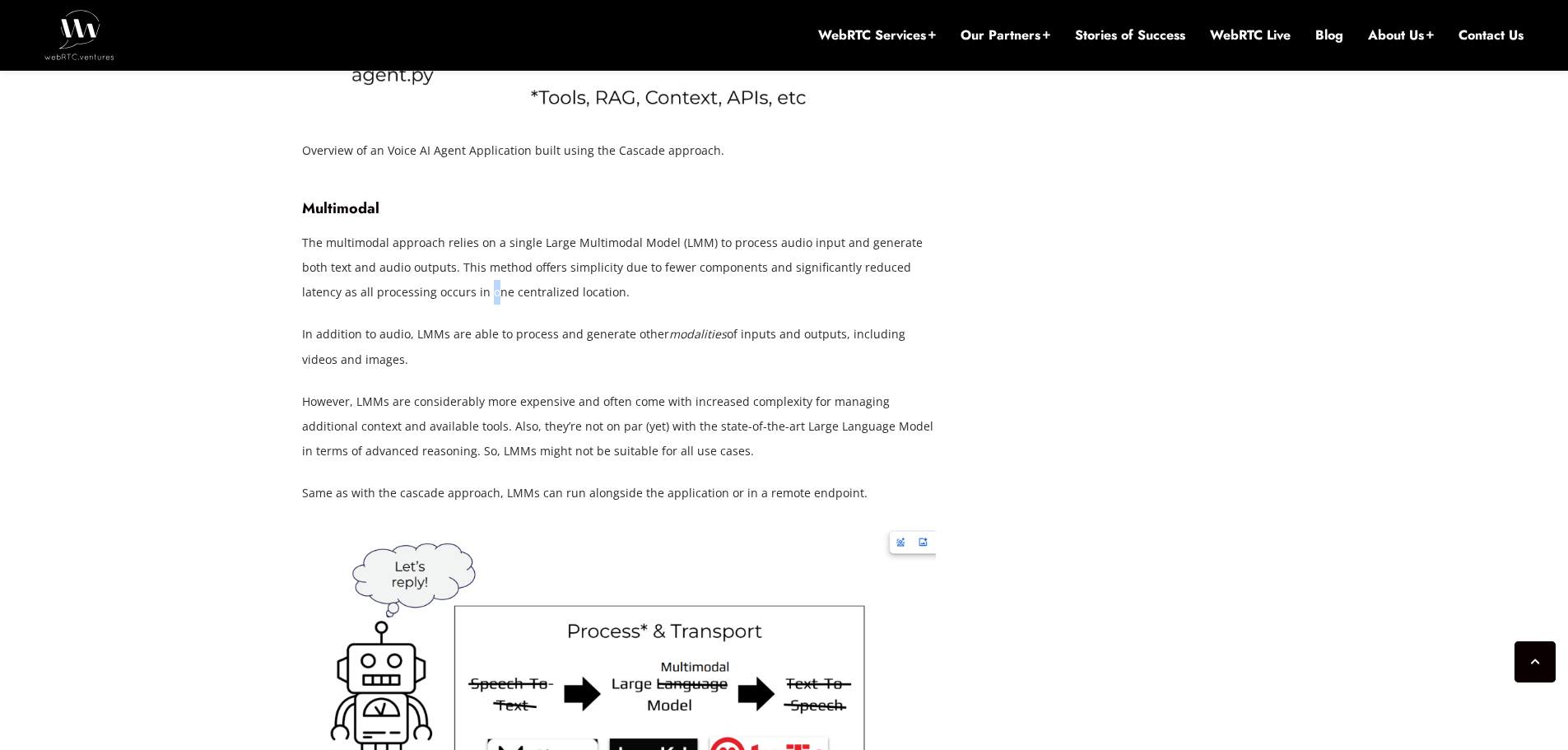
click at [422, 301] on p "The multimodal approach relies on a single Large Multimodal Model (LMM) to proc…" at bounding box center [619, 267] width 634 height 74
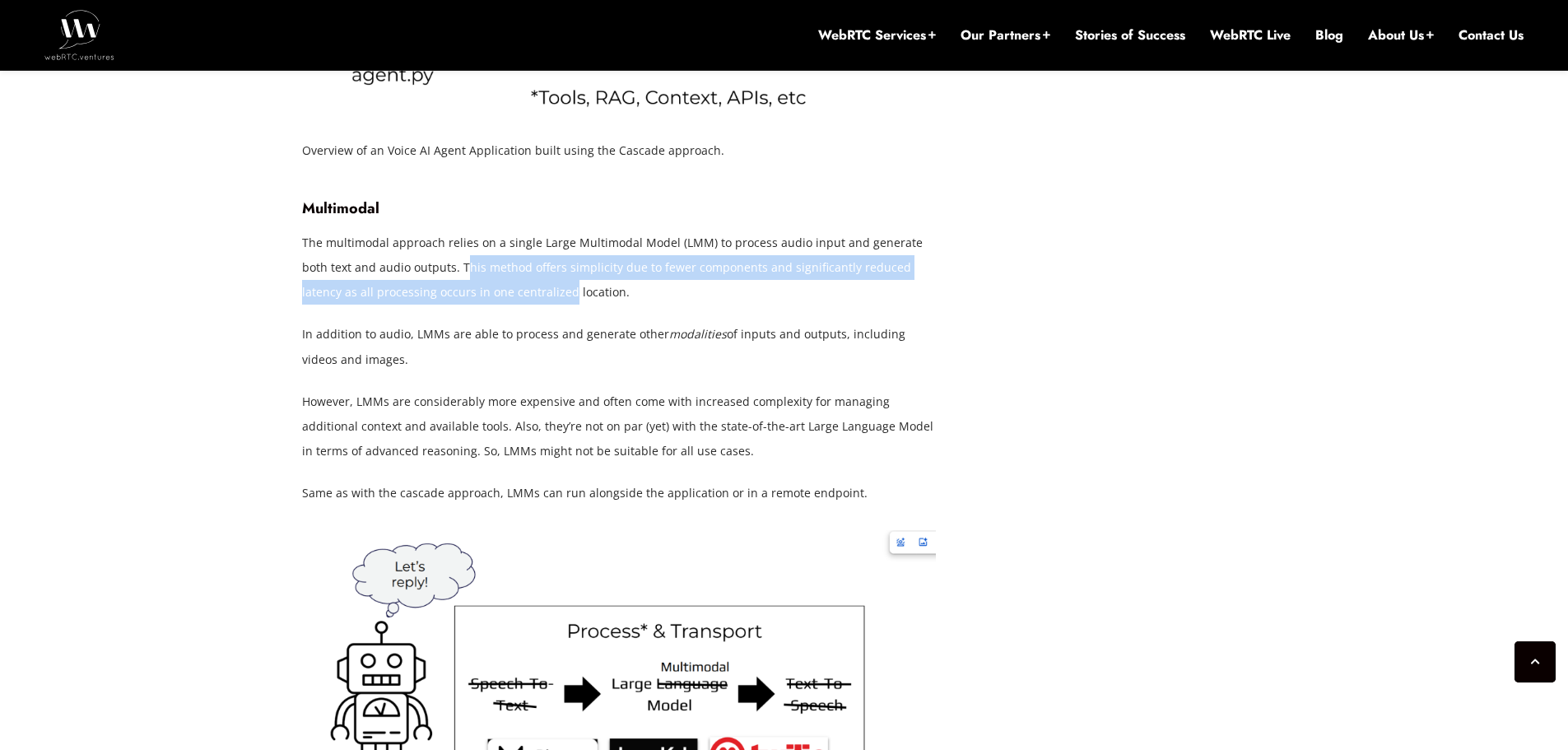
drag, startPoint x: 442, startPoint y: 268, endPoint x: 495, endPoint y: 295, distance: 59.5
click at [495, 295] on p "The multimodal approach relies on a single Large Multimodal Model (LMM) to proc…" at bounding box center [619, 267] width 634 height 74
click at [496, 296] on p "The multimodal approach relies on a single Large Multimodal Model (LMM) to proc…" at bounding box center [619, 267] width 634 height 74
drag, startPoint x: 509, startPoint y: 262, endPoint x: 525, endPoint y: 310, distance: 50.6
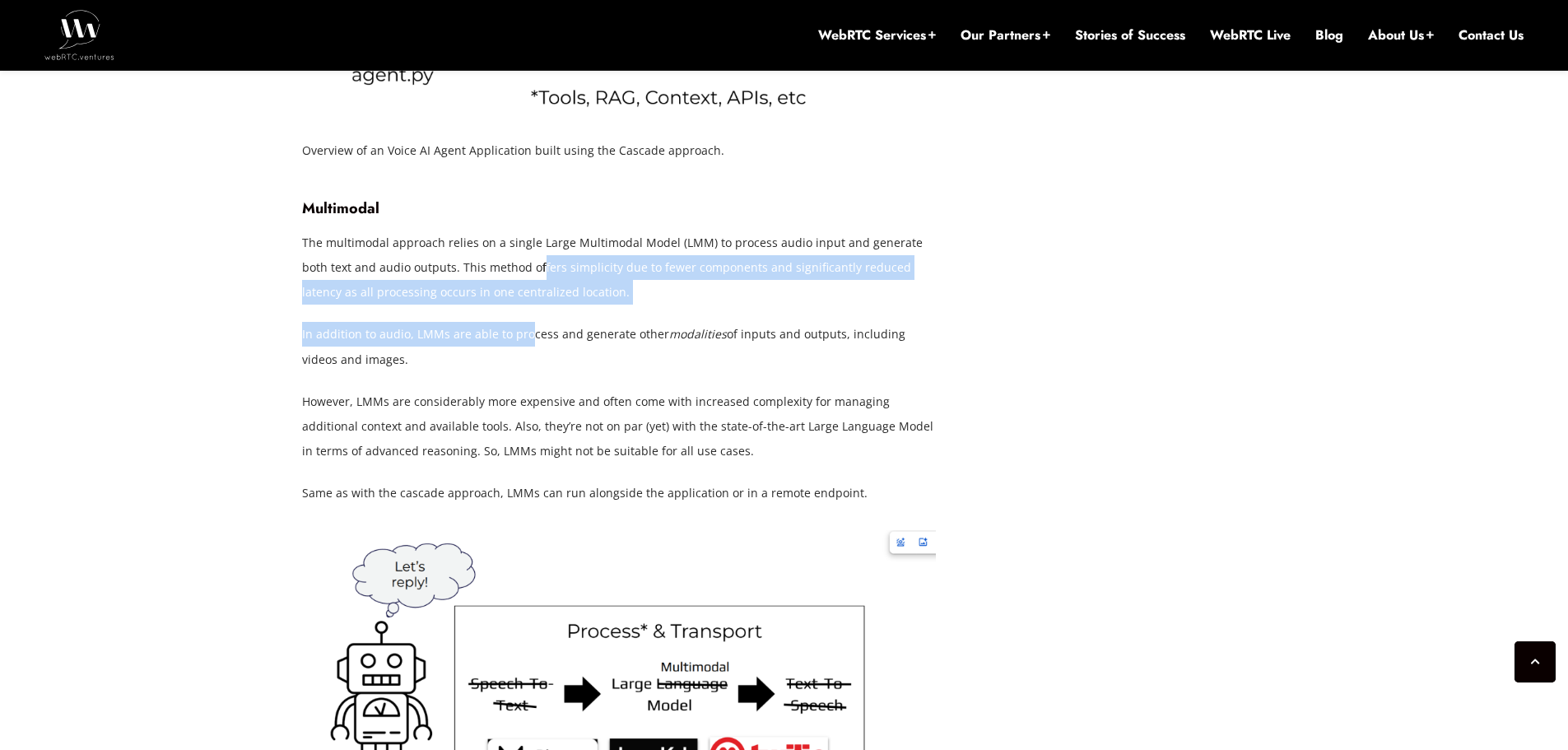
drag, startPoint x: 525, startPoint y: 310, endPoint x: 515, endPoint y: 289, distance: 23.3
click at [521, 290] on p "The multimodal approach relies on a single Large Multimodal Model (LMM) to proc…" at bounding box center [619, 267] width 634 height 74
drag, startPoint x: 514, startPoint y: 298, endPoint x: 512, endPoint y: 321, distance: 23.1
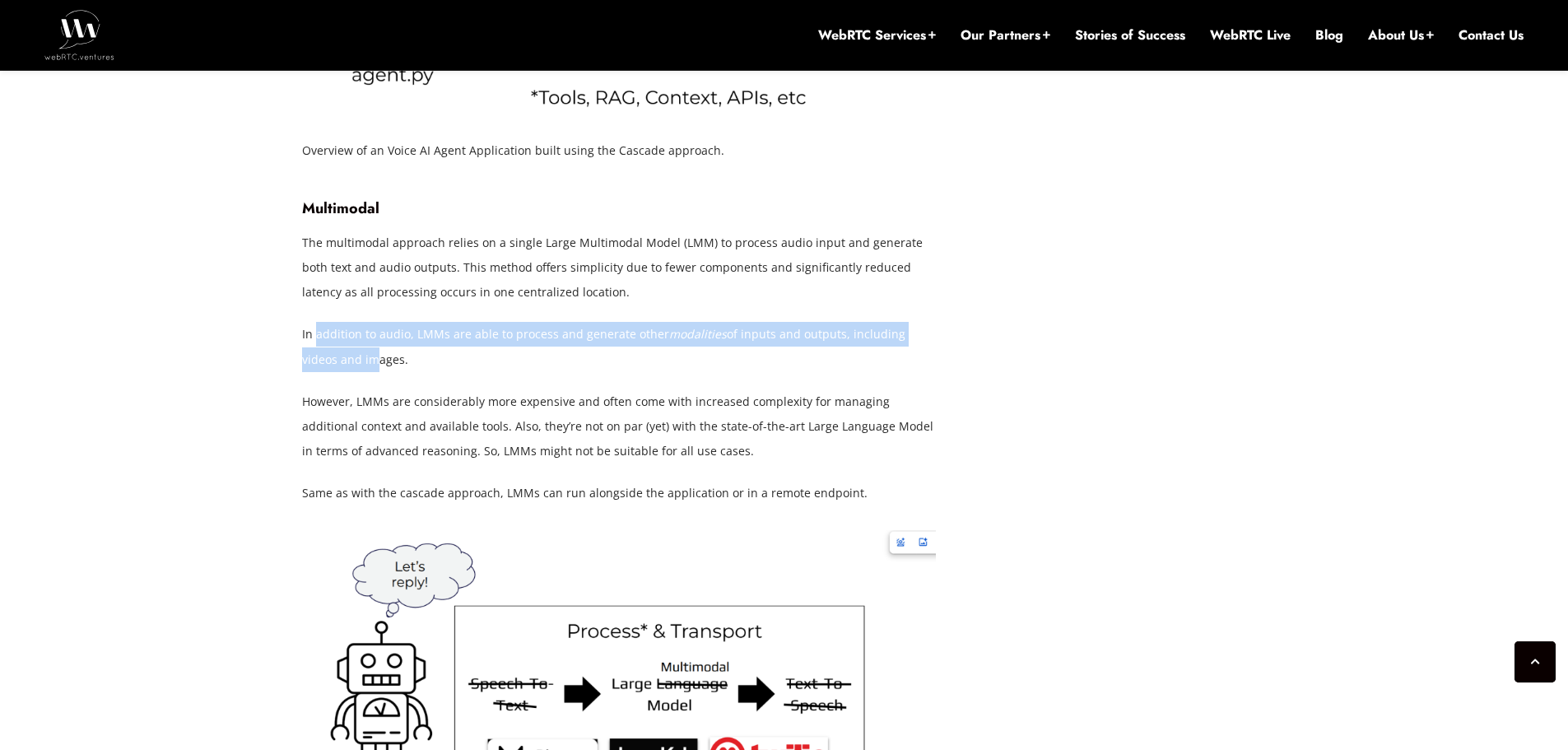
drag, startPoint x: 336, startPoint y: 362, endPoint x: 343, endPoint y: 372, distance: 12.2
click at [342, 371] on p "In addition to audio, LMMs are able to process and generate other modalities of…" at bounding box center [619, 346] width 634 height 49
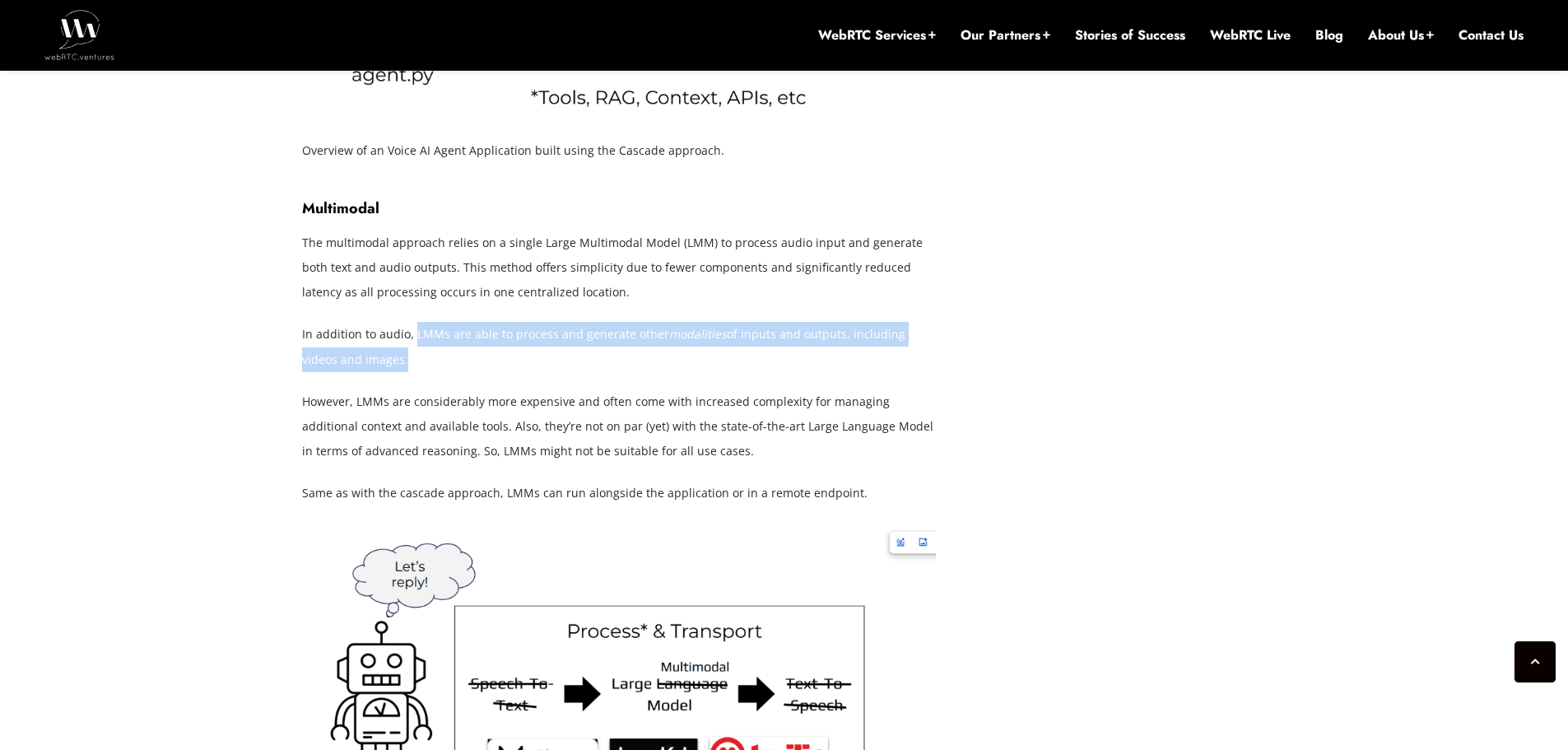
click at [442, 366] on p "In addition to audio, LMMs are able to process and generate other modalities of…" at bounding box center [619, 346] width 634 height 49
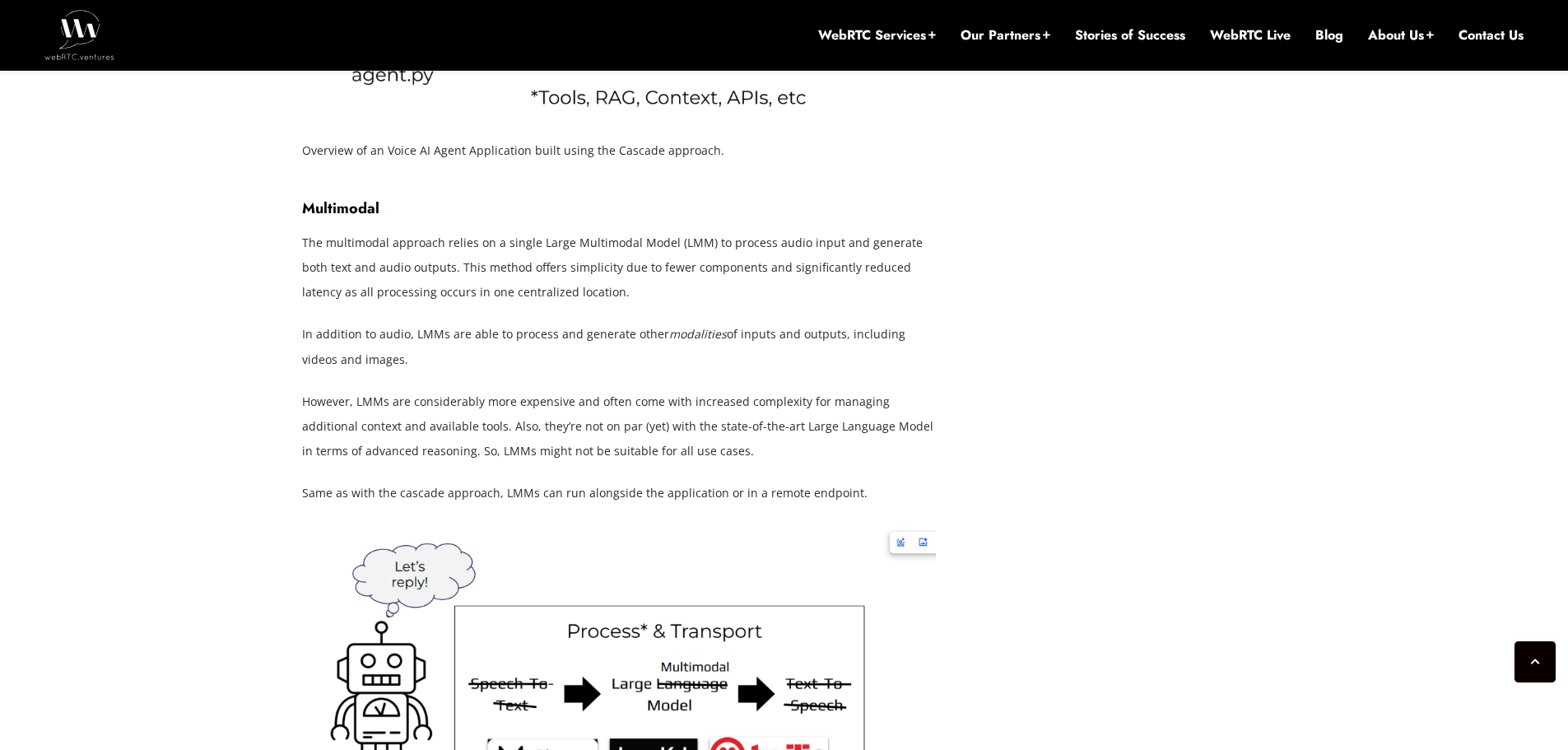
drag, startPoint x: 464, startPoint y: 327, endPoint x: 467, endPoint y: 358, distance: 31.1
click at [467, 358] on p "In addition to audio, LMMs are able to process and generate other modalities of…" at bounding box center [619, 346] width 634 height 49
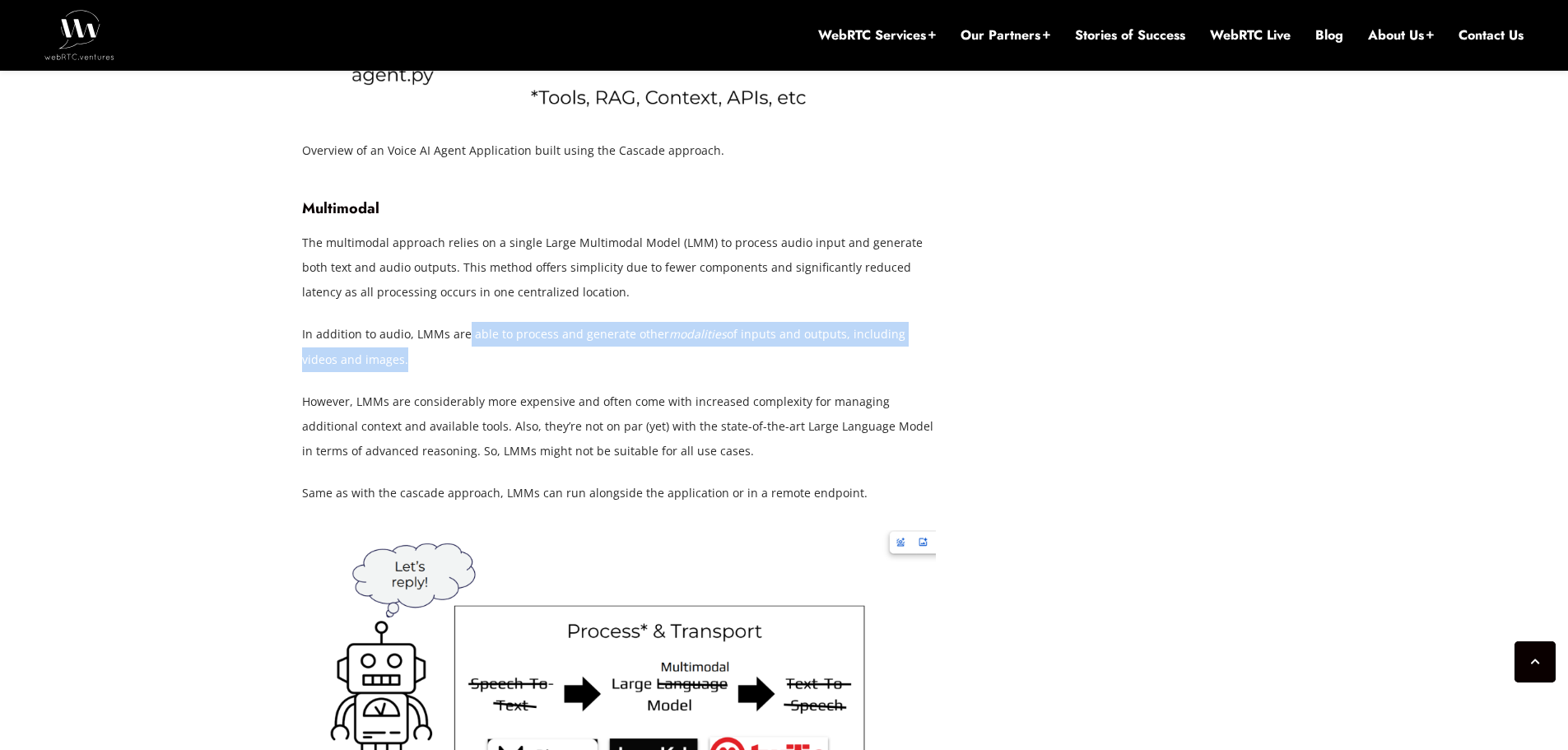
click at [467, 358] on p "In addition to audio, LMMs are able to process and generate other modalities of…" at bounding box center [619, 346] width 634 height 49
drag, startPoint x: 479, startPoint y: 333, endPoint x: 483, endPoint y: 373, distance: 40.2
drag, startPoint x: 483, startPoint y: 373, endPoint x: 416, endPoint y: 405, distance: 74.2
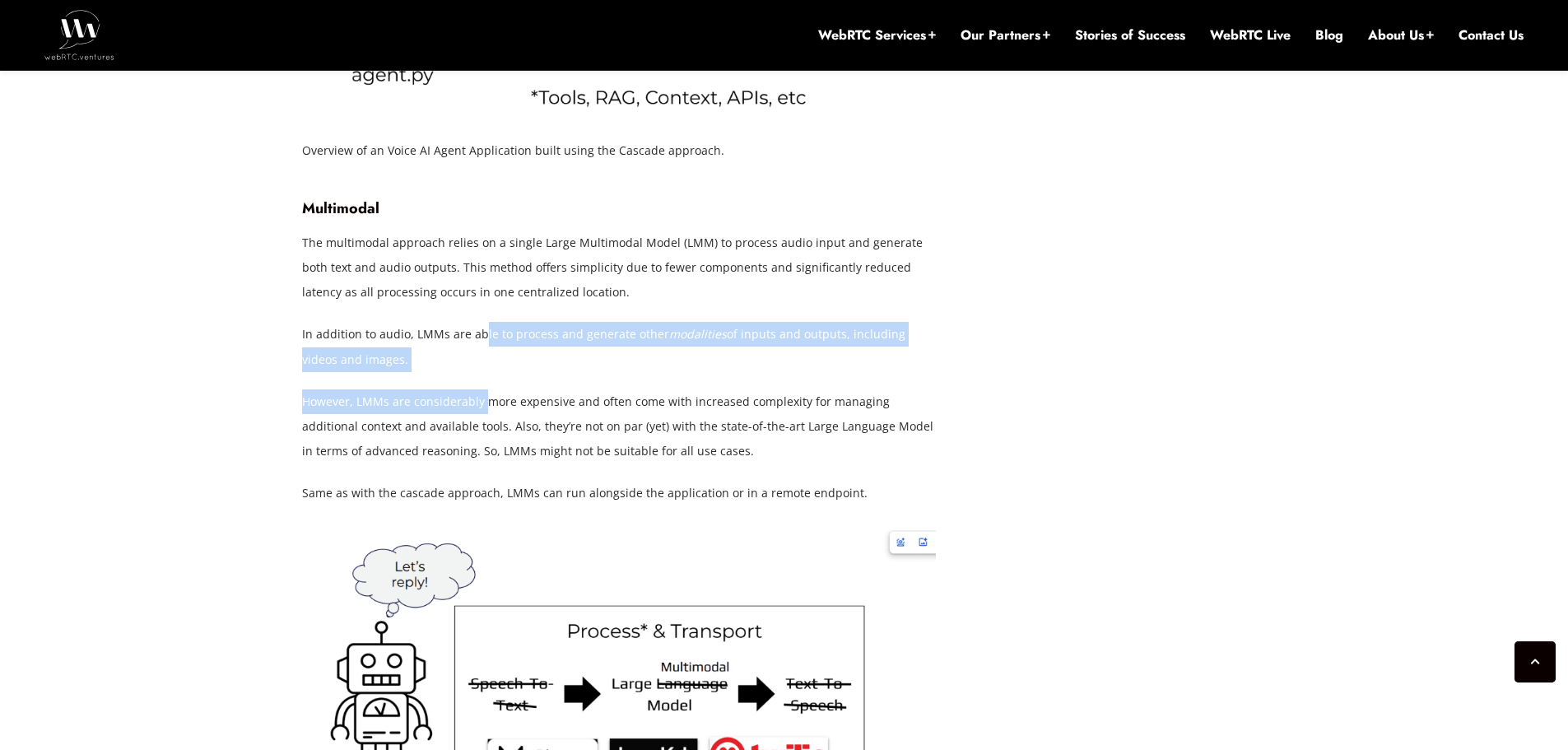
click at [411, 409] on p "However, LMMs are considerably more expensive and often come with increased com…" at bounding box center [619, 426] width 634 height 74
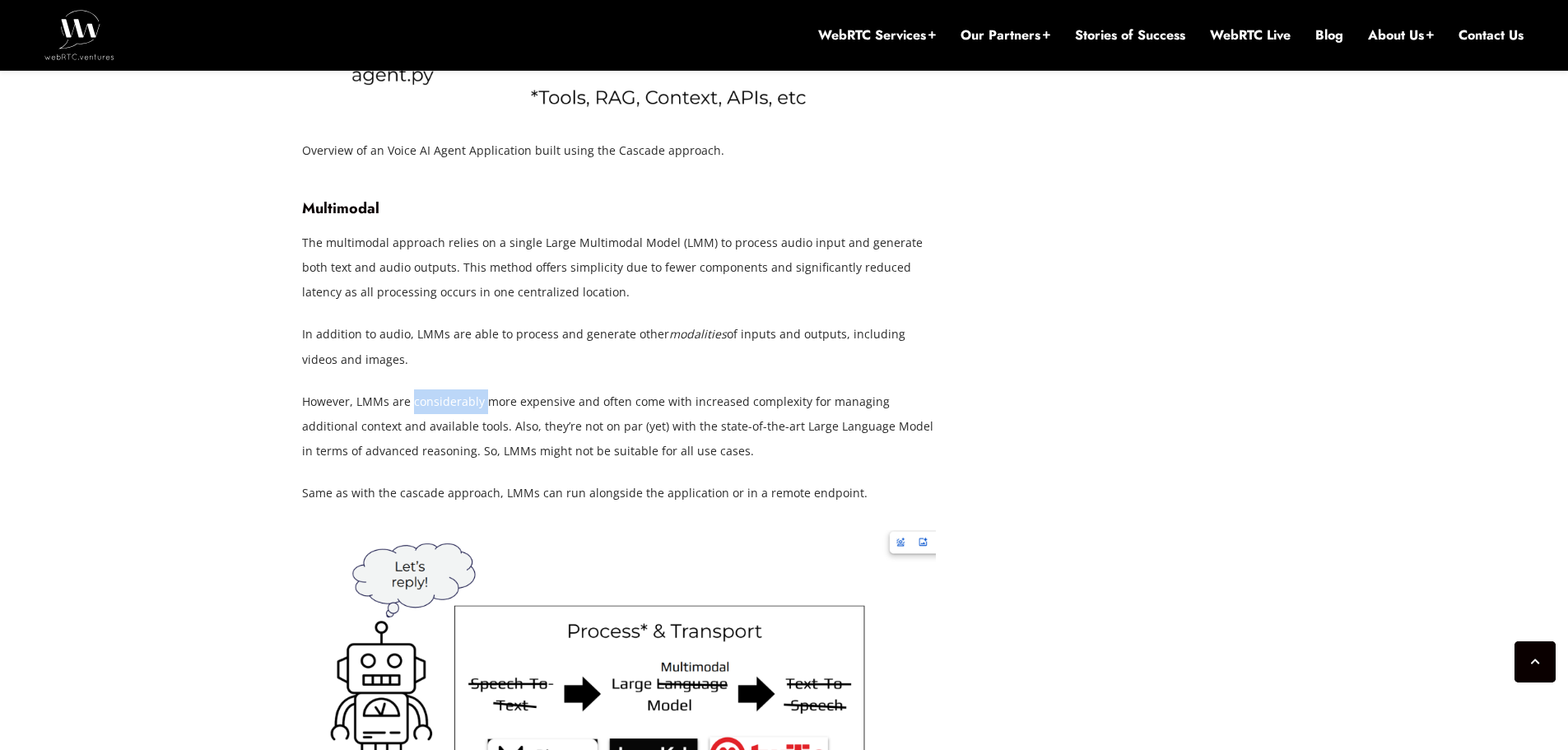
click at [411, 409] on p "However, LMMs are considerably more expensive and often come with increased com…" at bounding box center [619, 426] width 634 height 74
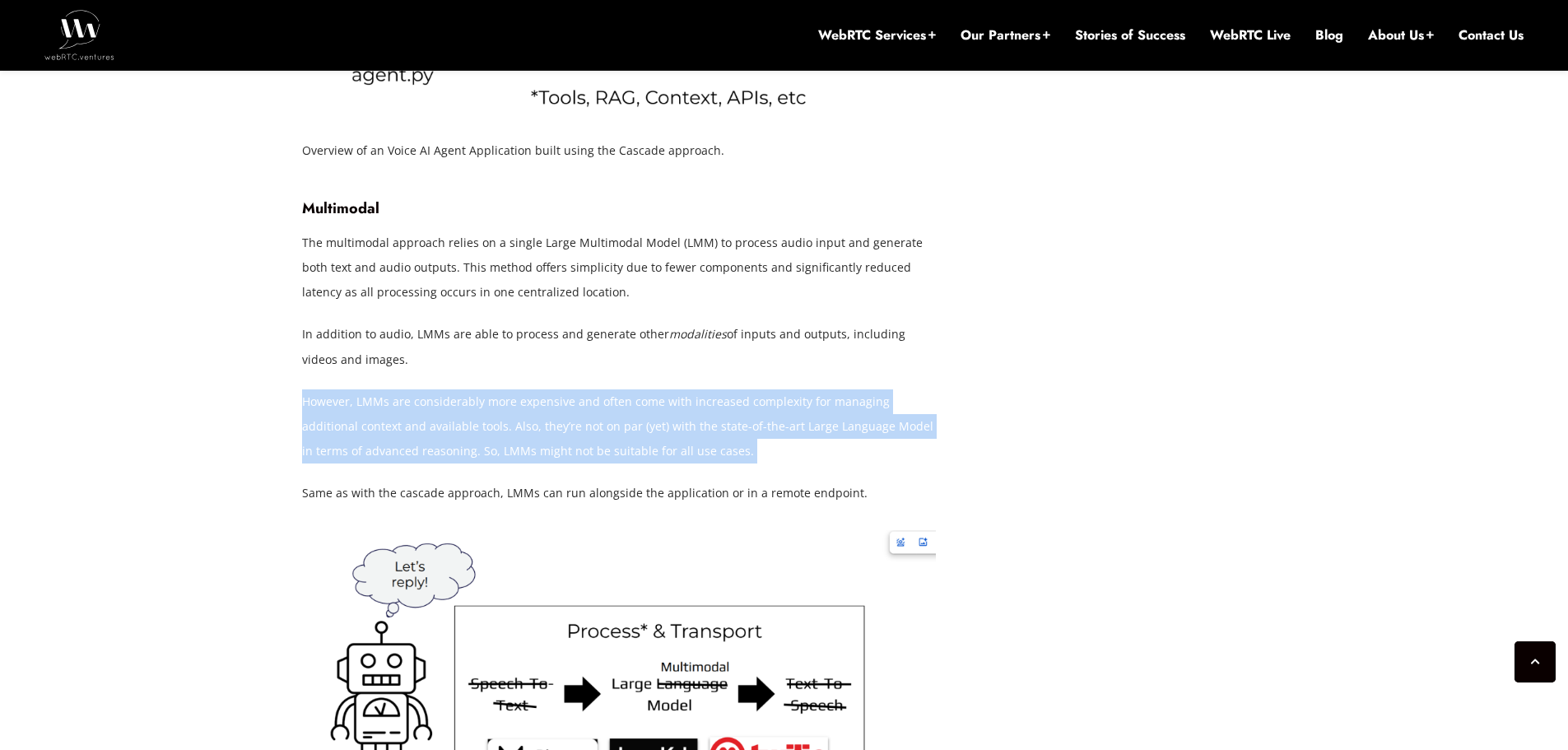
click at [411, 409] on p "However, LMMs are considerably more expensive and often come with increased com…" at bounding box center [619, 426] width 634 height 74
click at [415, 445] on p "However, LMMs are considerably more expensive and often come with increased com…" at bounding box center [619, 426] width 634 height 74
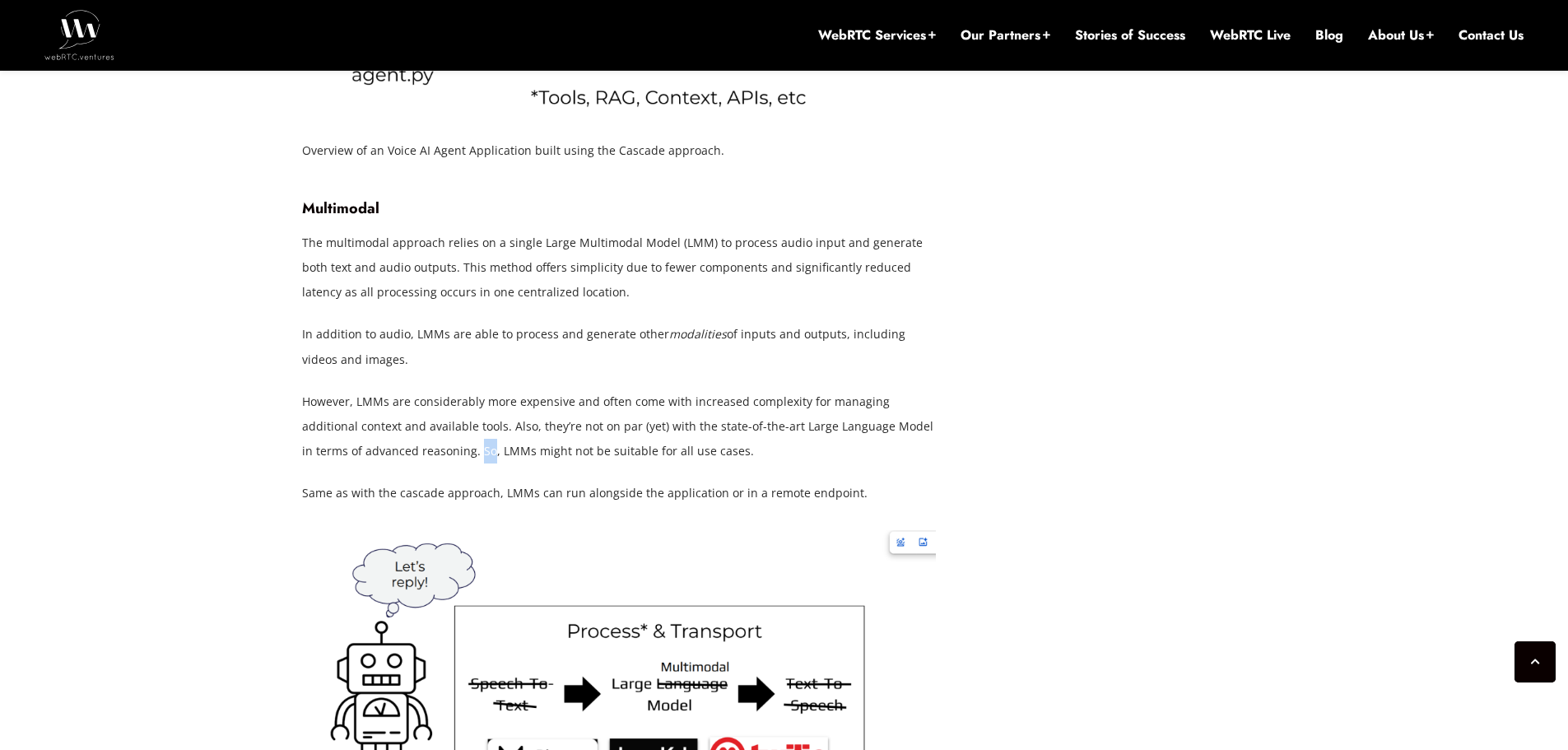
click at [415, 445] on p "However, LMMs are considerably more expensive and often come with increased com…" at bounding box center [619, 426] width 634 height 74
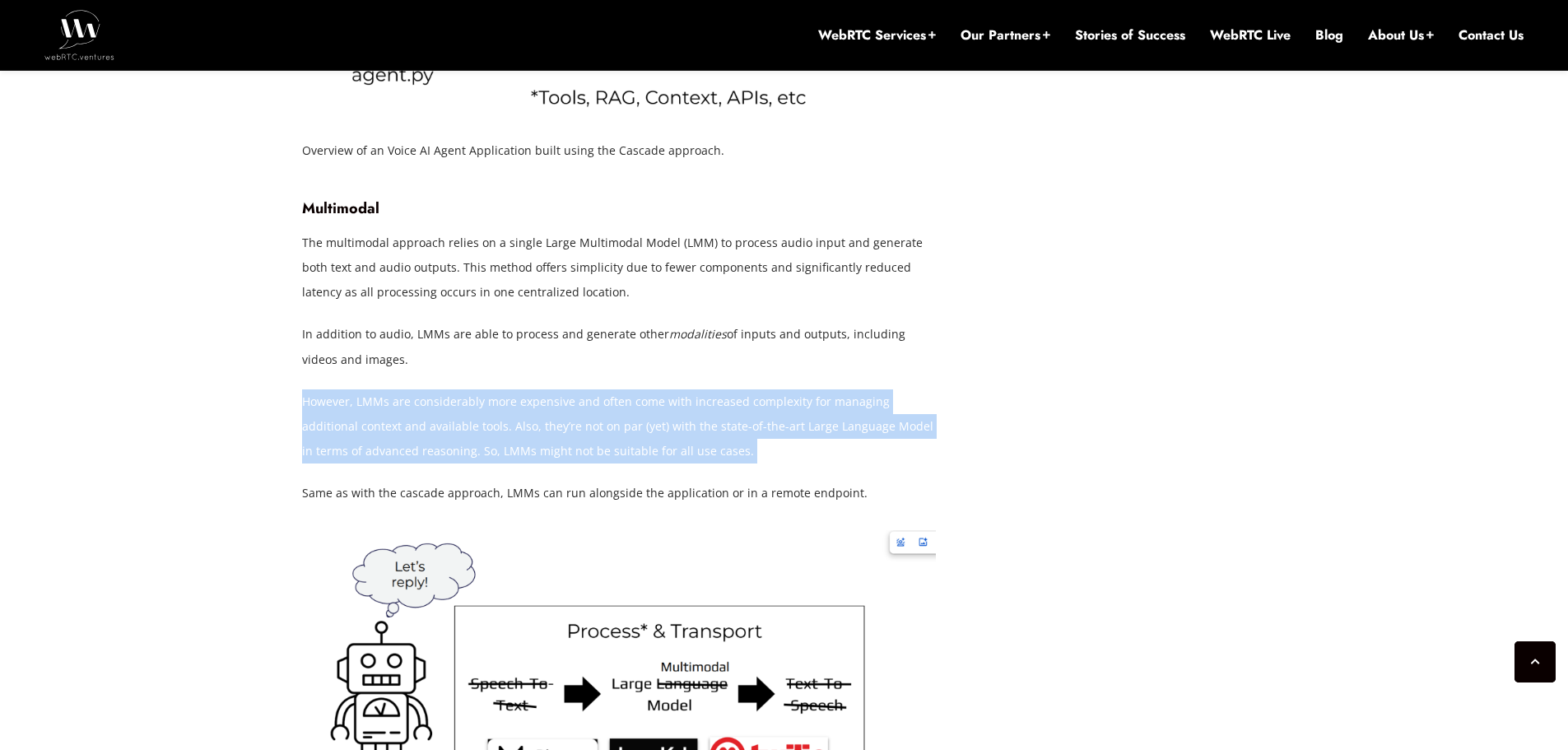
click at [415, 445] on p "However, LMMs are considerably more expensive and often come with increased com…" at bounding box center [619, 426] width 634 height 74
click at [481, 405] on p "However, LMMs are considerably more expensive and often come with increased com…" at bounding box center [619, 426] width 634 height 74
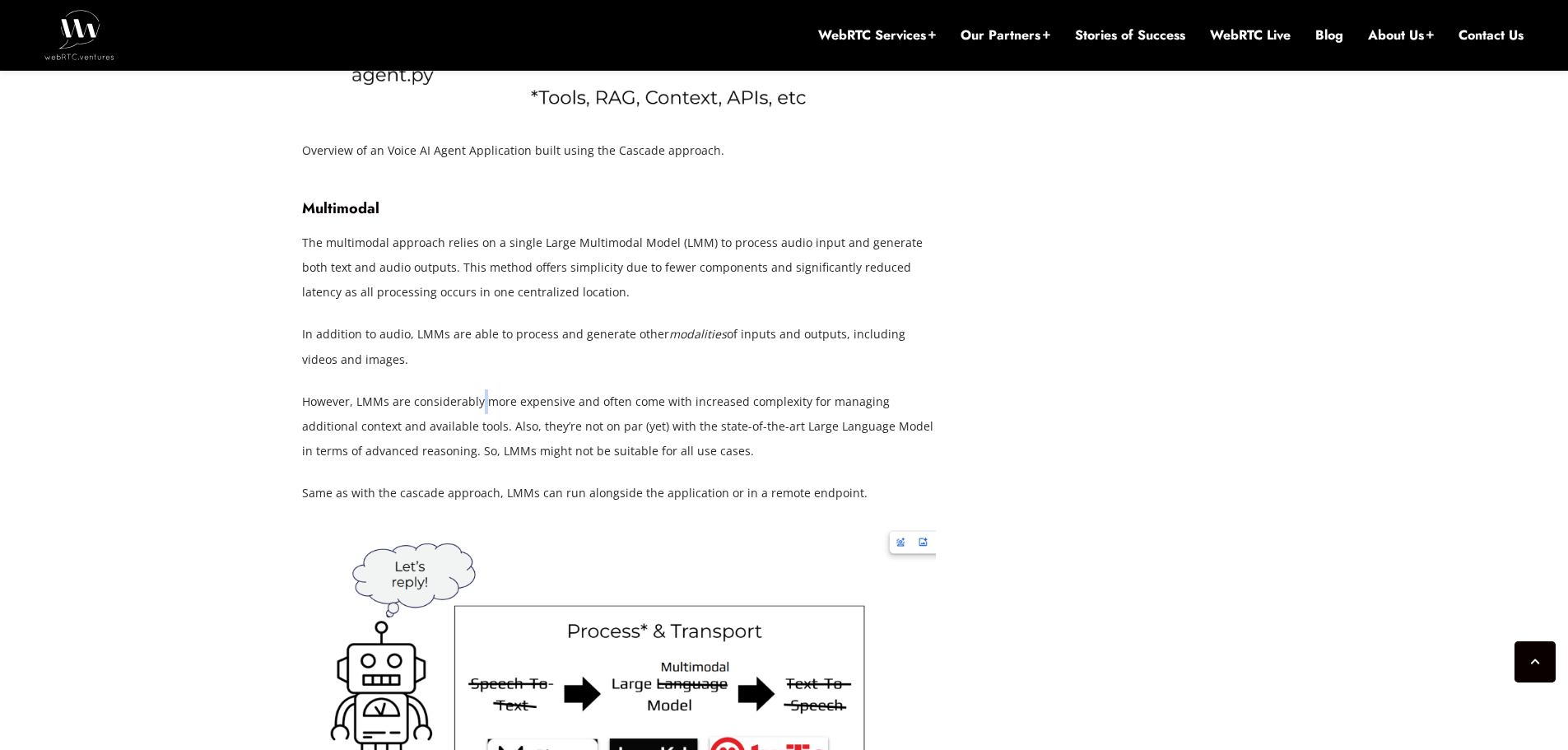
click at [481, 405] on p "However, LMMs are considerably more expensive and often come with increased com…" at bounding box center [619, 426] width 634 height 74
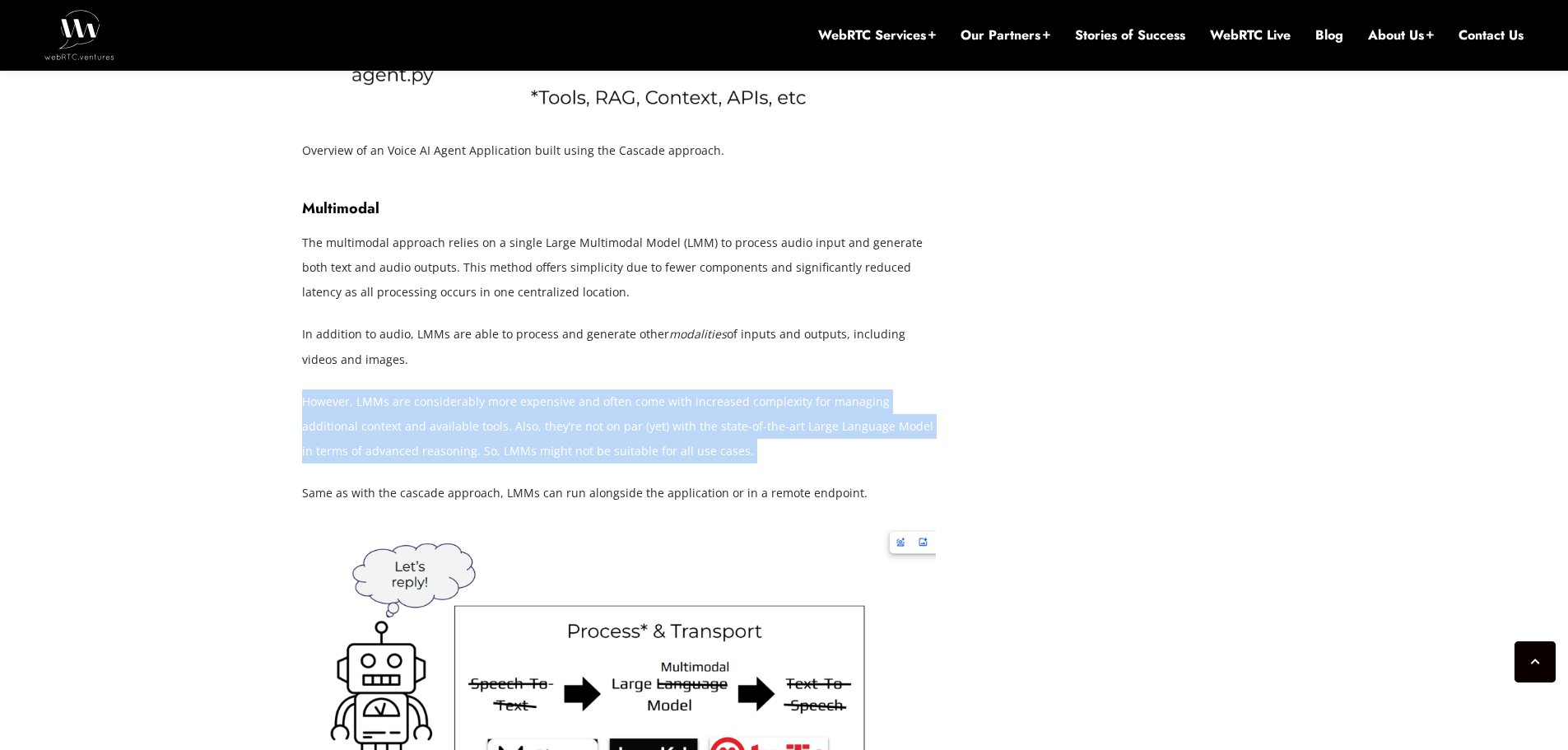
click at [481, 405] on p "However, LMMs are considerably more expensive and often come with increased com…" at bounding box center [619, 426] width 634 height 74
click at [454, 425] on p "However, LMMs are considerably more expensive and often come with increased com…" at bounding box center [619, 426] width 634 height 74
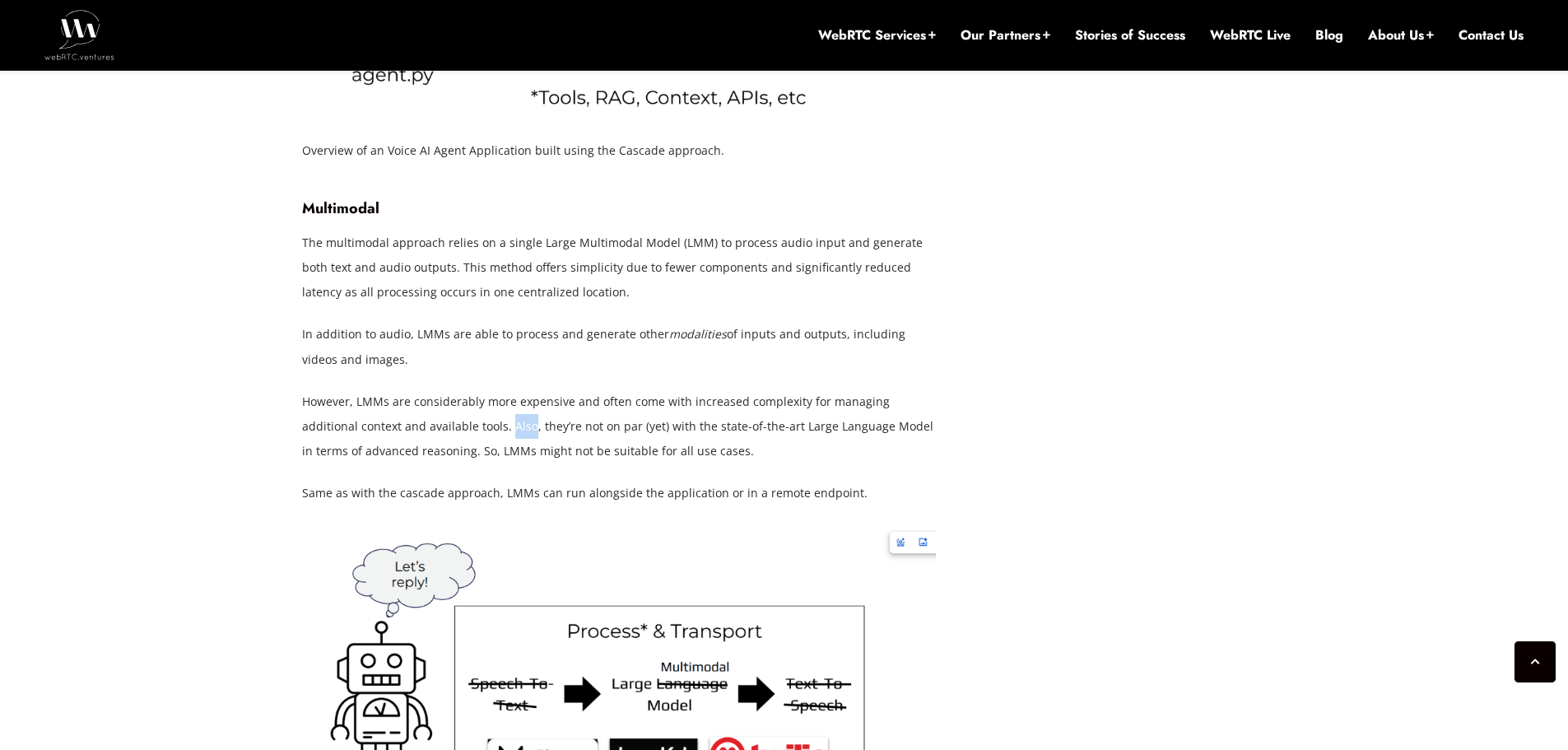
click at [454, 425] on p "However, LMMs are considerably more expensive and often come with increased com…" at bounding box center [619, 426] width 634 height 74
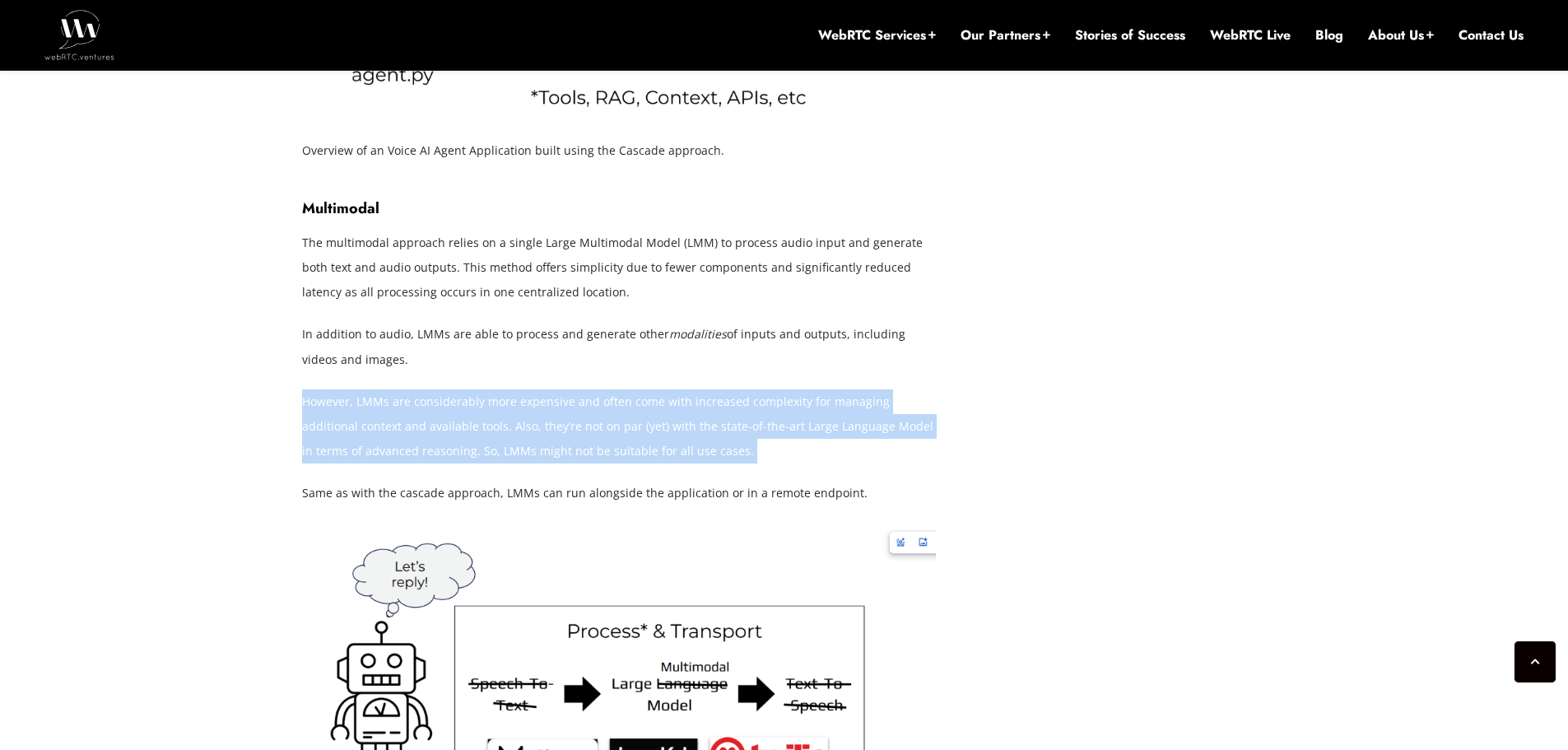
click at [453, 425] on p "However, LMMs are considerably more expensive and often come with increased com…" at bounding box center [619, 426] width 634 height 74
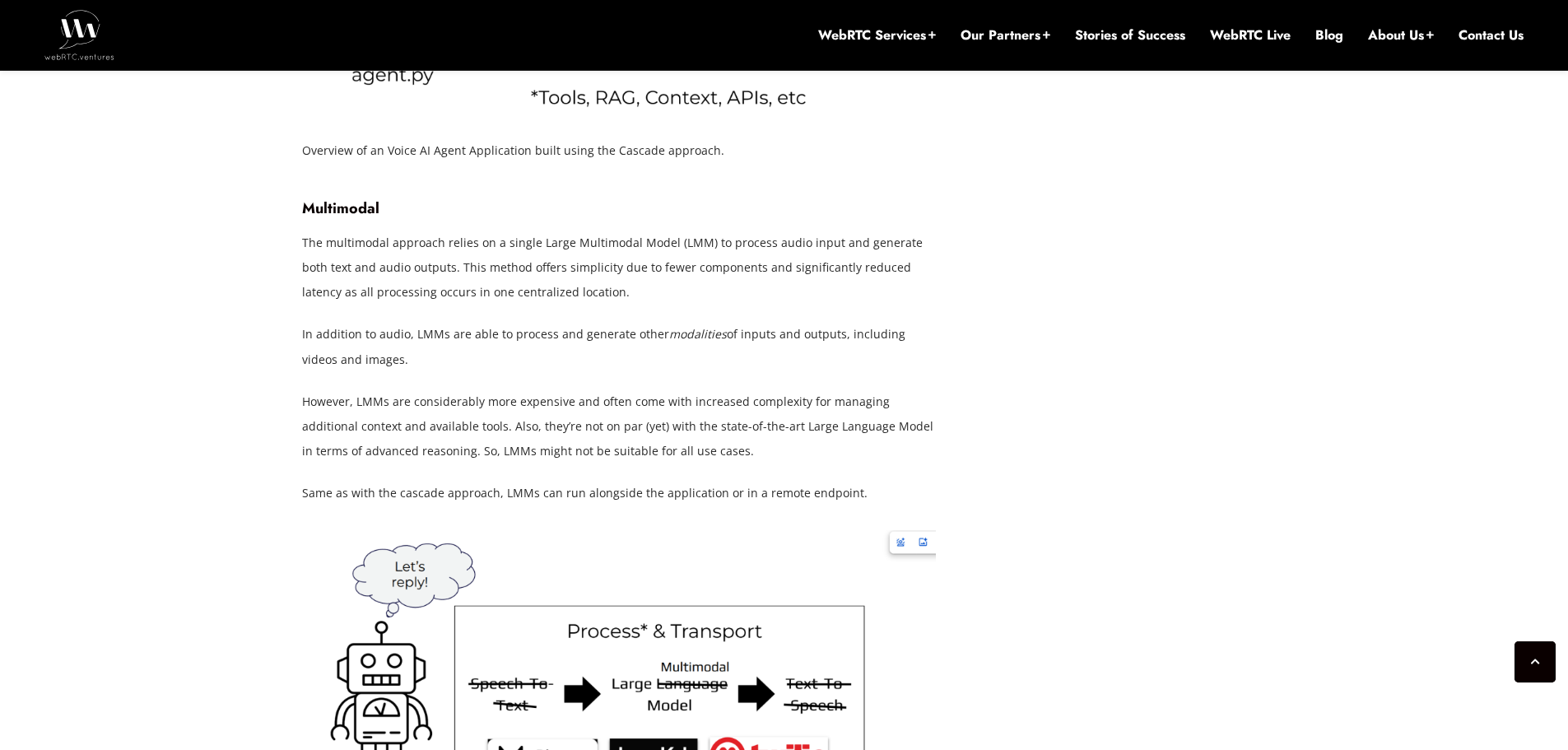
click at [472, 370] on p "In addition to audio, LMMs are able to process and generate other modalities of…" at bounding box center [619, 346] width 634 height 49
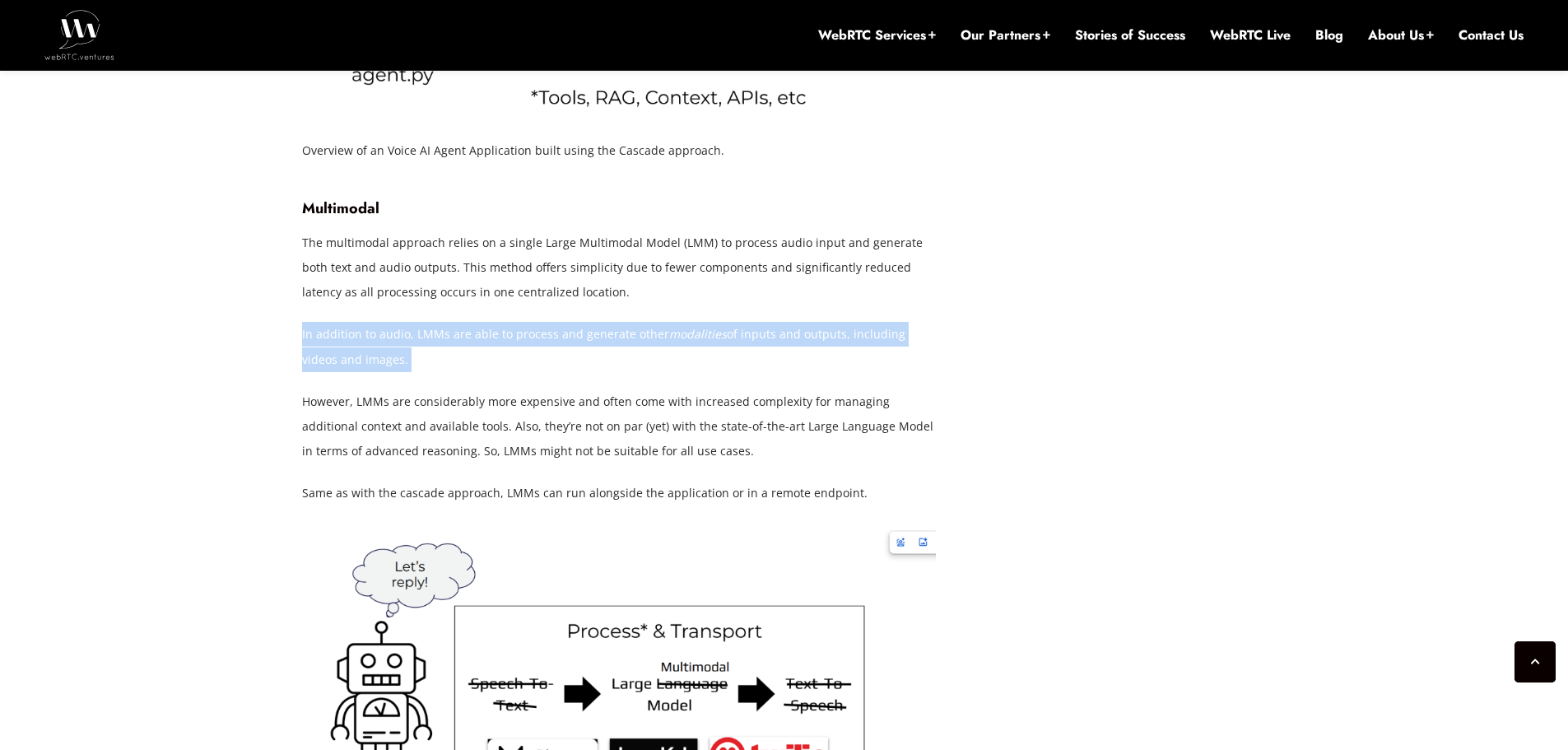
click at [472, 370] on p "In addition to audio, LMMs are able to process and generate other modalities of…" at bounding box center [619, 346] width 634 height 49
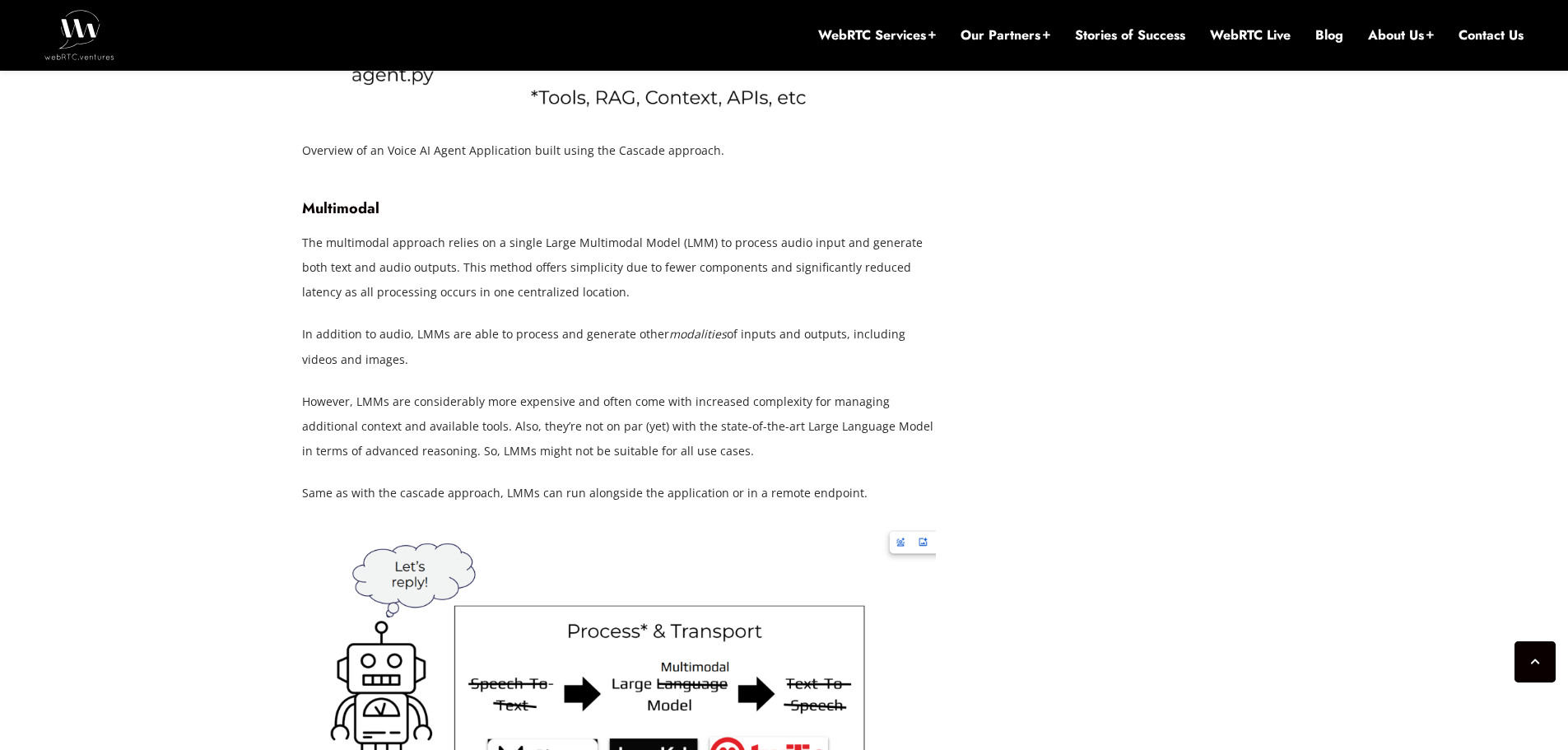
click at [457, 423] on p "However, LMMs are considerably more expensive and often come with increased com…" at bounding box center [619, 426] width 634 height 74
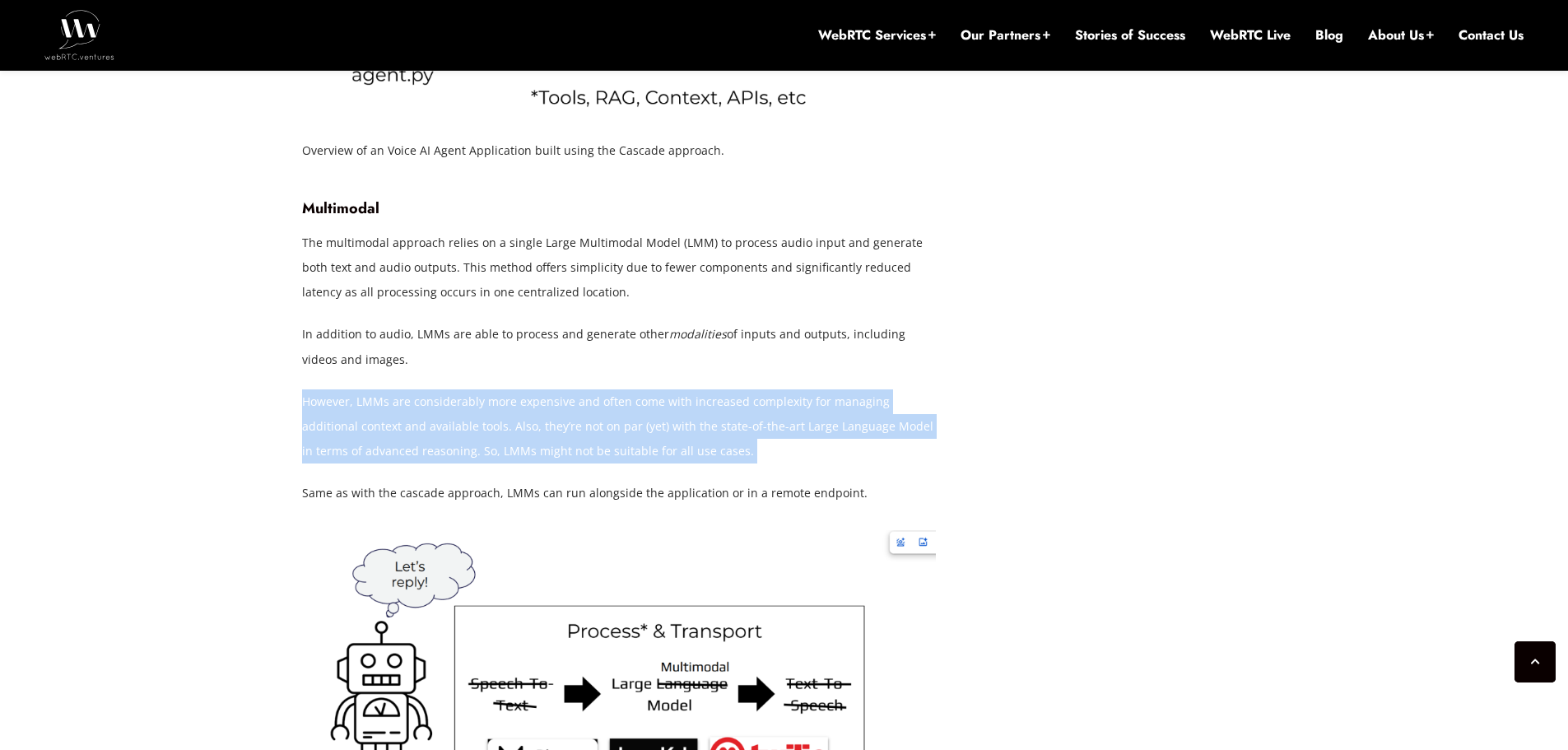
click at [457, 423] on p "However, LMMs are considerably more expensive and often come with increased com…" at bounding box center [619, 426] width 634 height 74
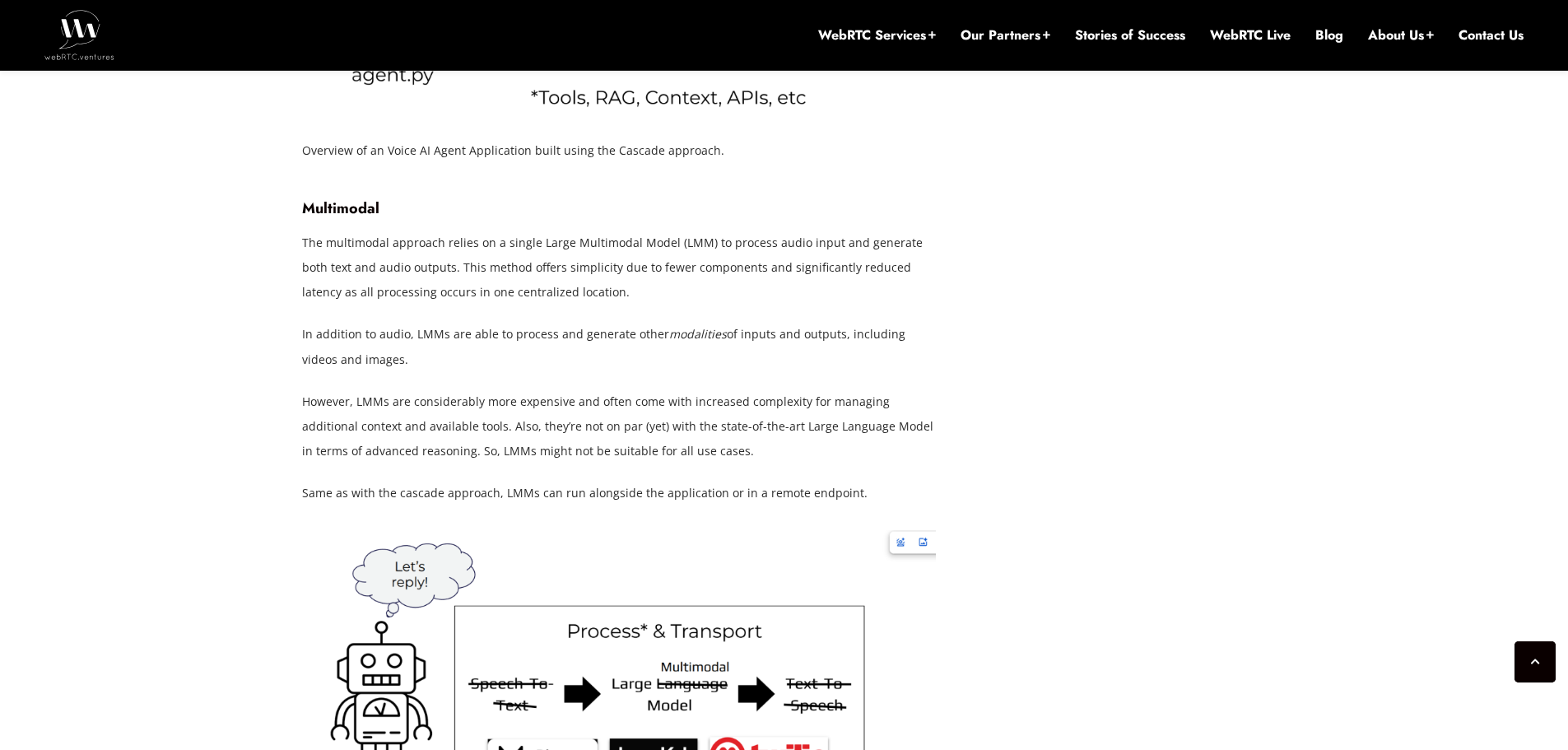
click at [468, 406] on p "However, LMMs are considerably more expensive and often come with increased com…" at bounding box center [619, 426] width 634 height 74
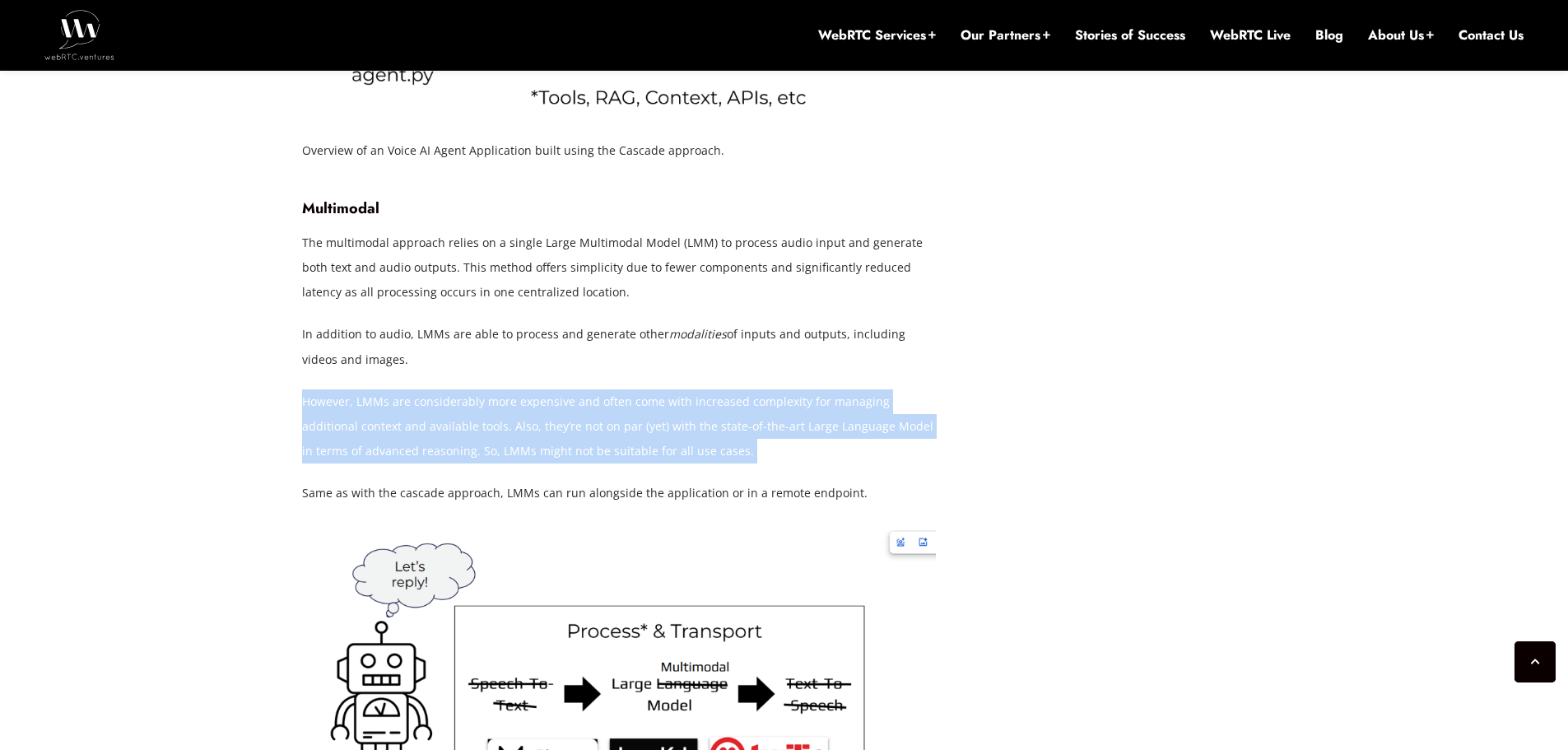
click at [468, 406] on p "However, LMMs are considerably more expensive and often come with increased com…" at bounding box center [619, 426] width 634 height 74
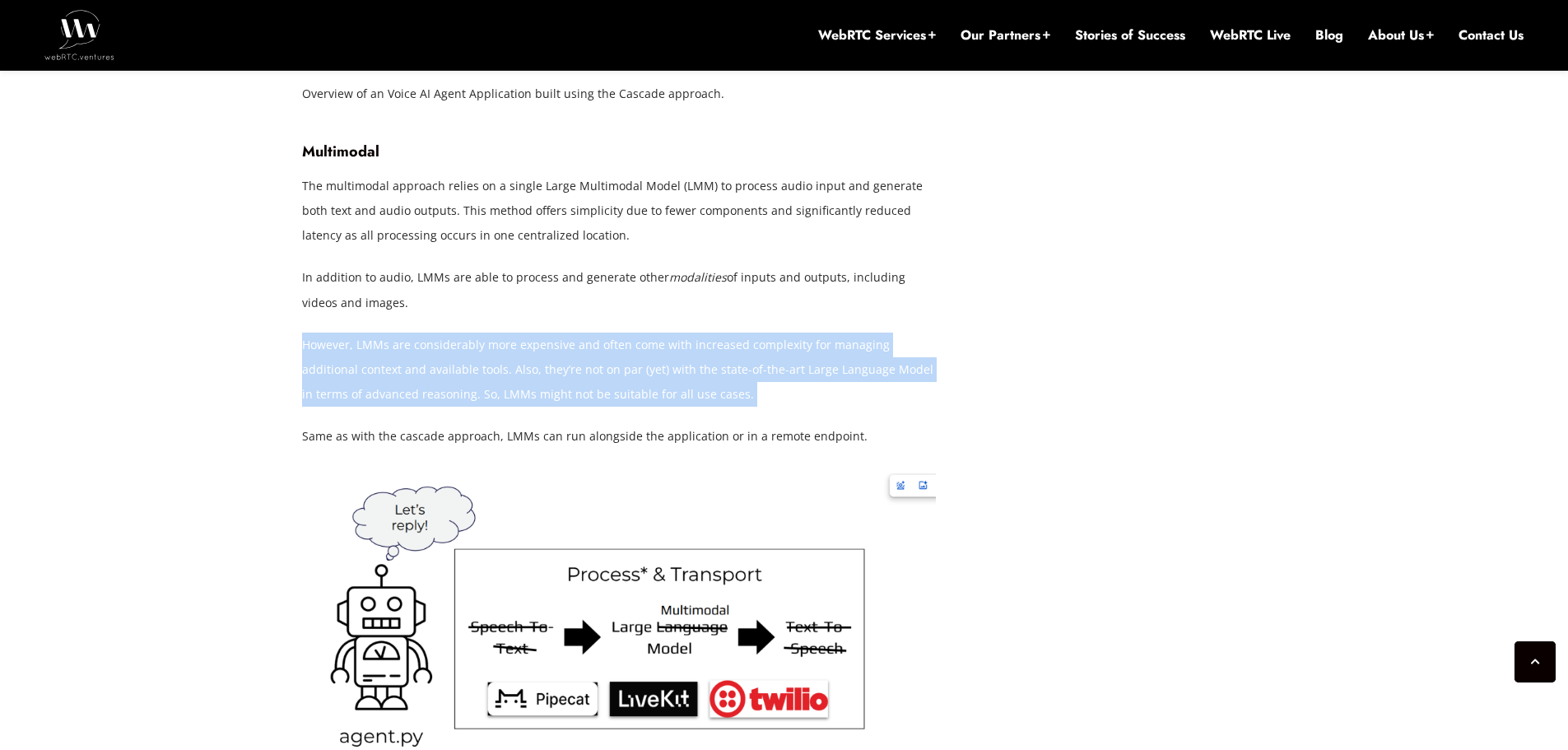
scroll to position [4115, 0]
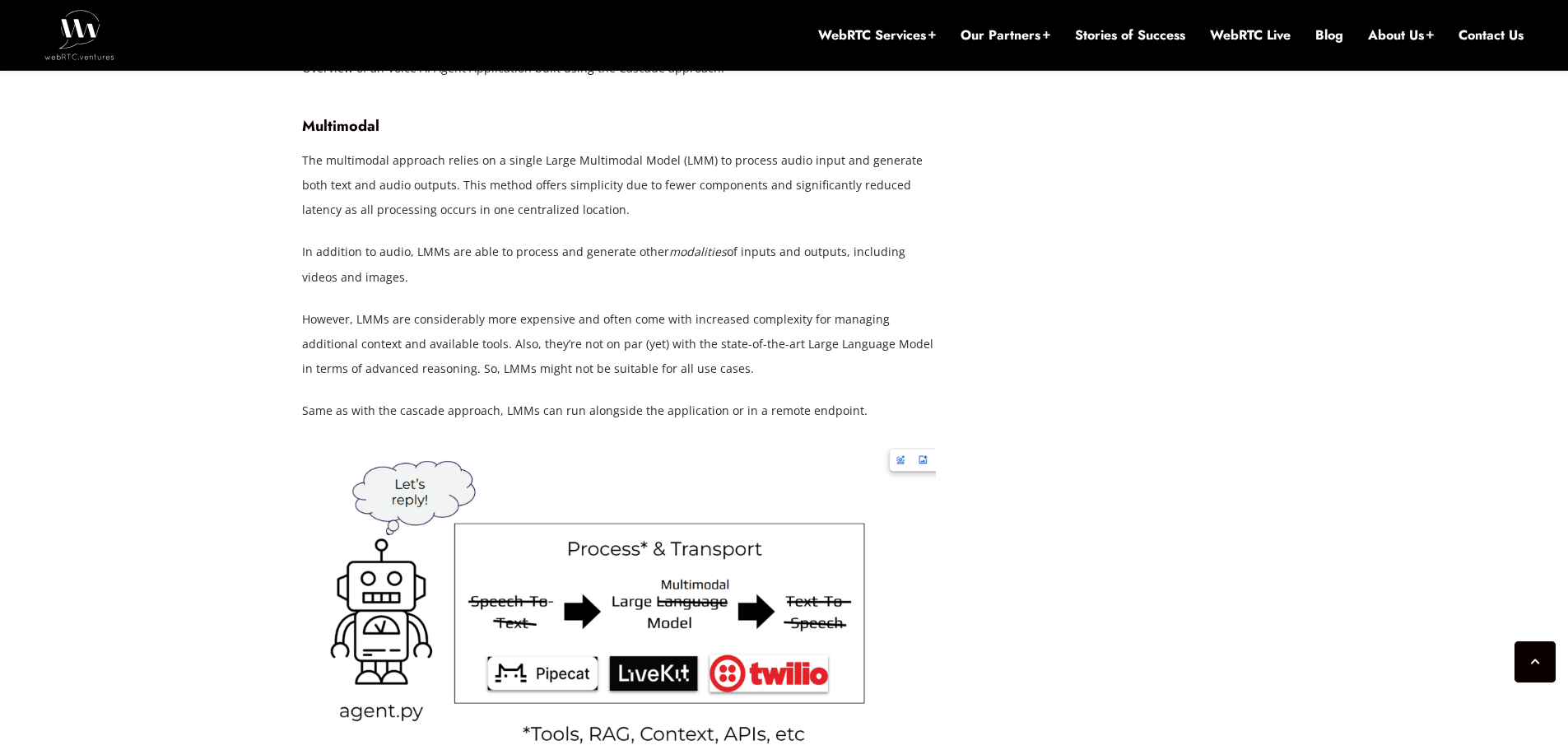
click at [415, 404] on p "Same as with the cascade approach, LMMs can run alongside the application or in…" at bounding box center [619, 411] width 634 height 25
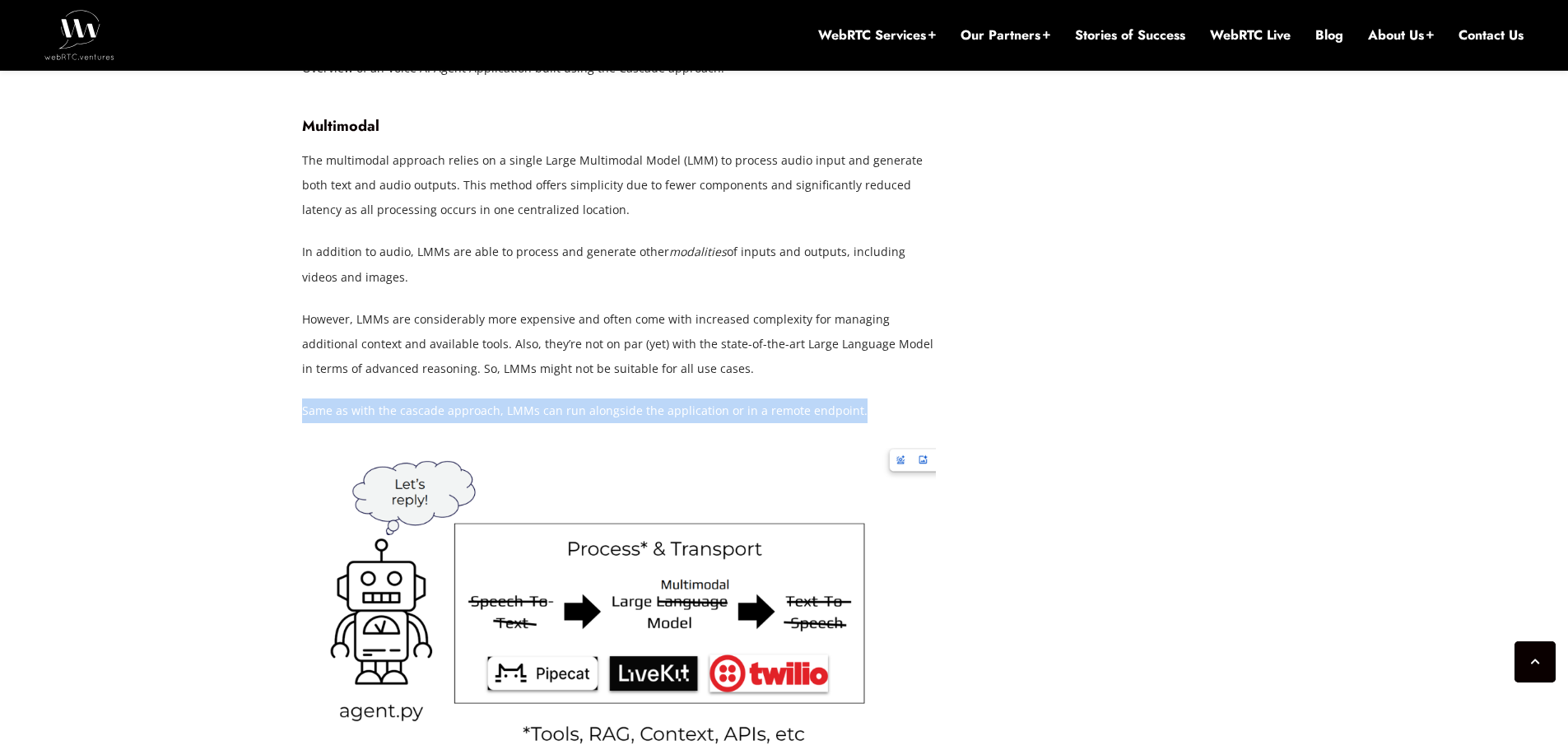
click at [415, 404] on p "Same as with the cascade approach, LMMs can run alongside the application or in…" at bounding box center [619, 411] width 634 height 25
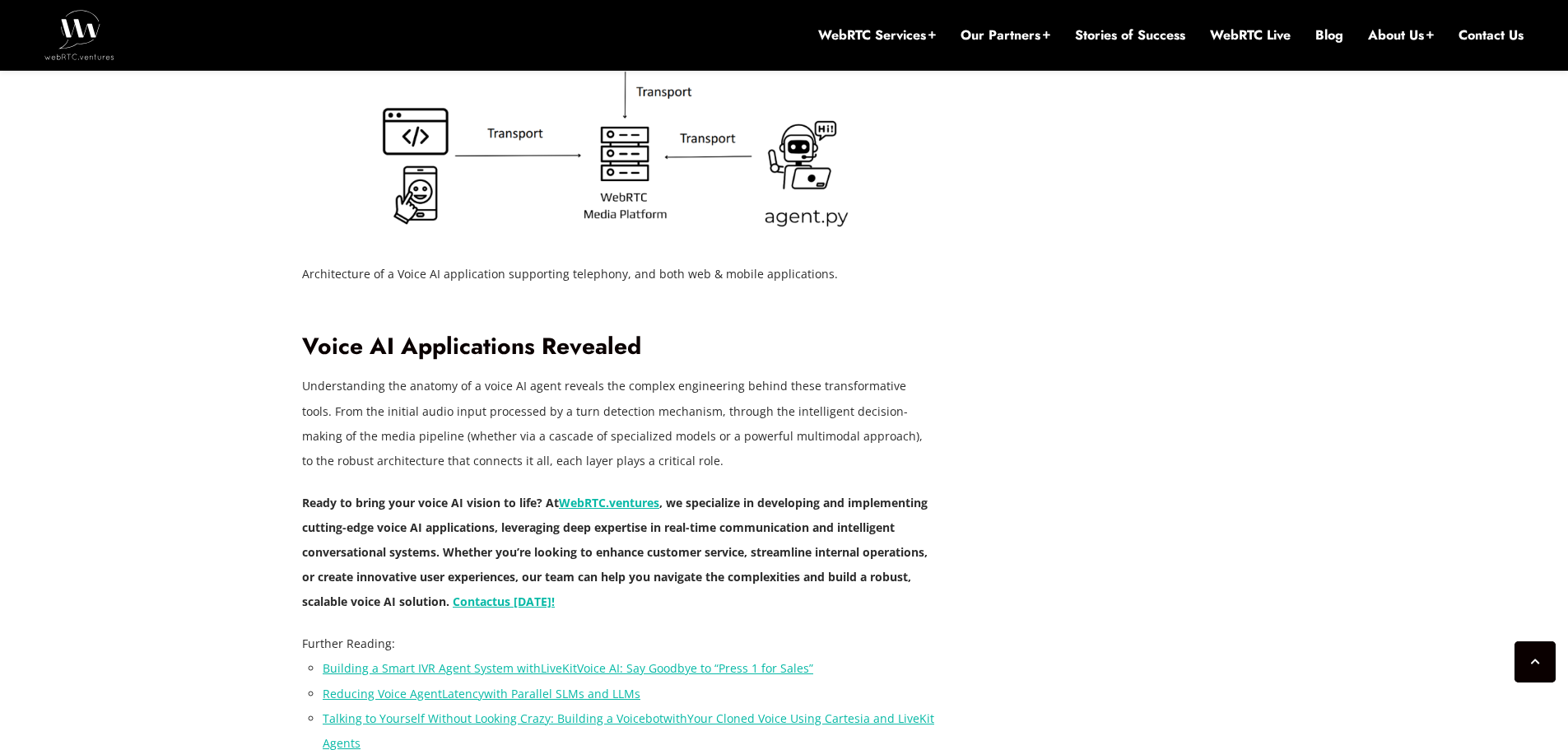
scroll to position [5515, 0]
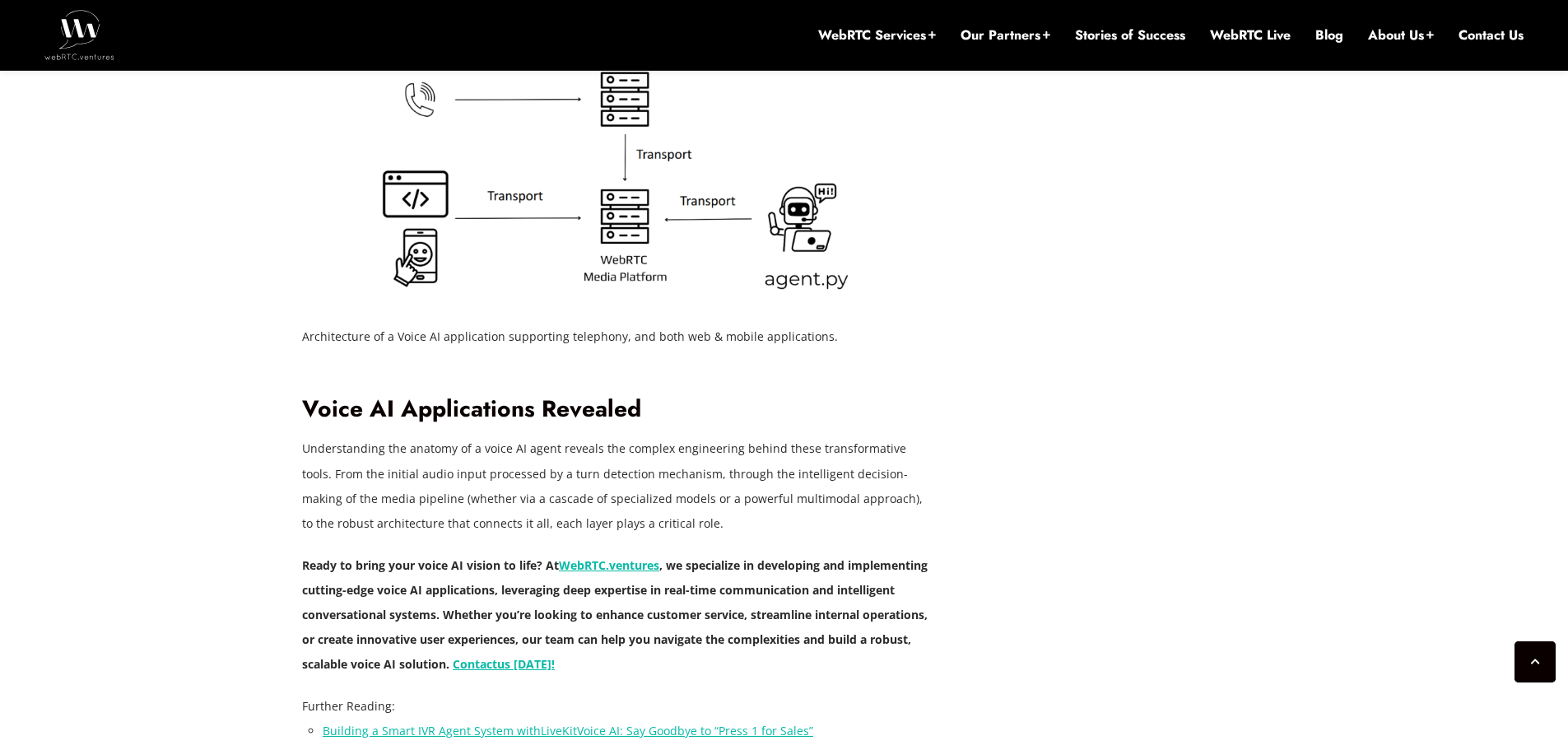
click at [628, 447] on p "Understanding the anatomy of a voice AI agent reveals the complex engineering b…" at bounding box center [619, 485] width 634 height 99
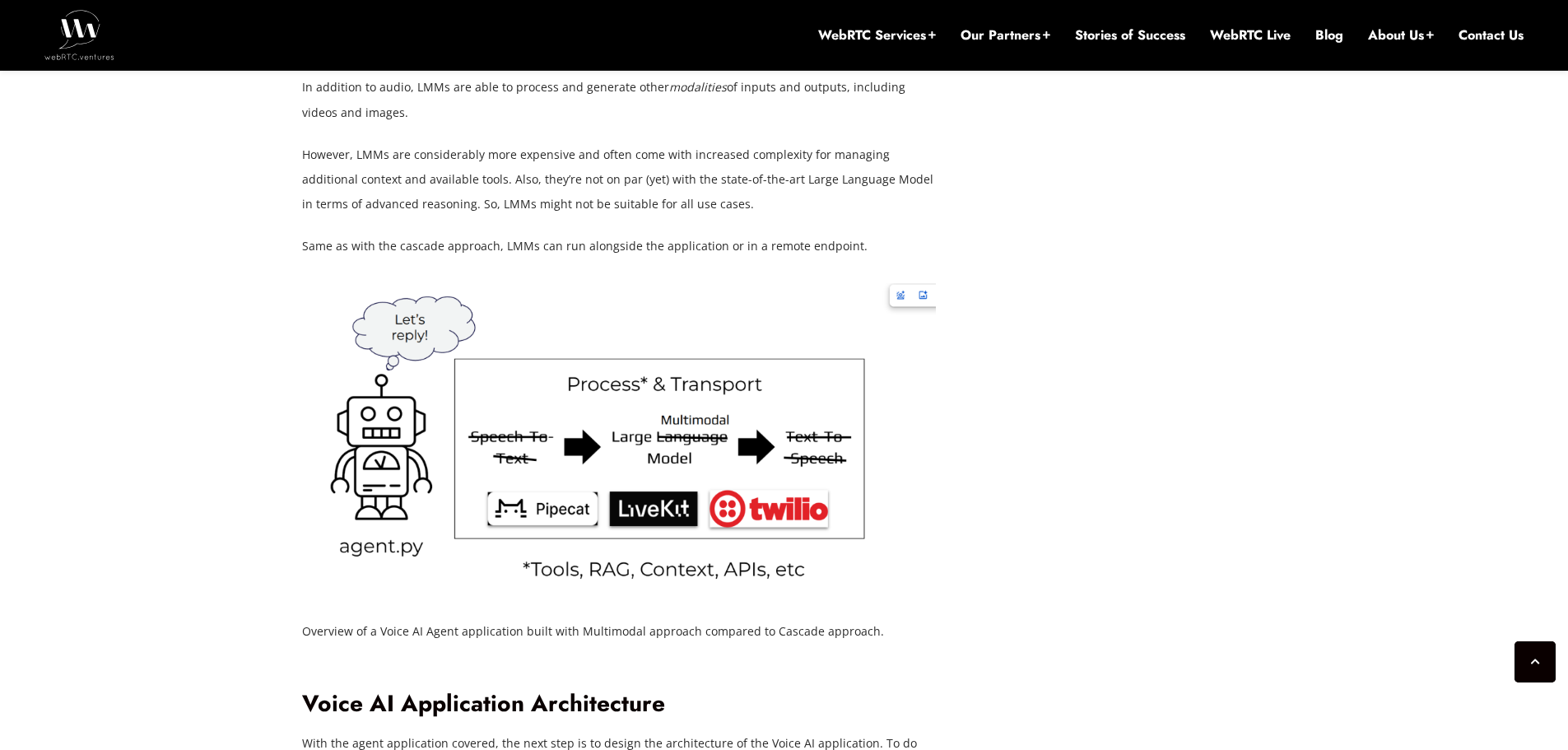
scroll to position [4197, 0]
